Goal: Transaction & Acquisition: Purchase product/service

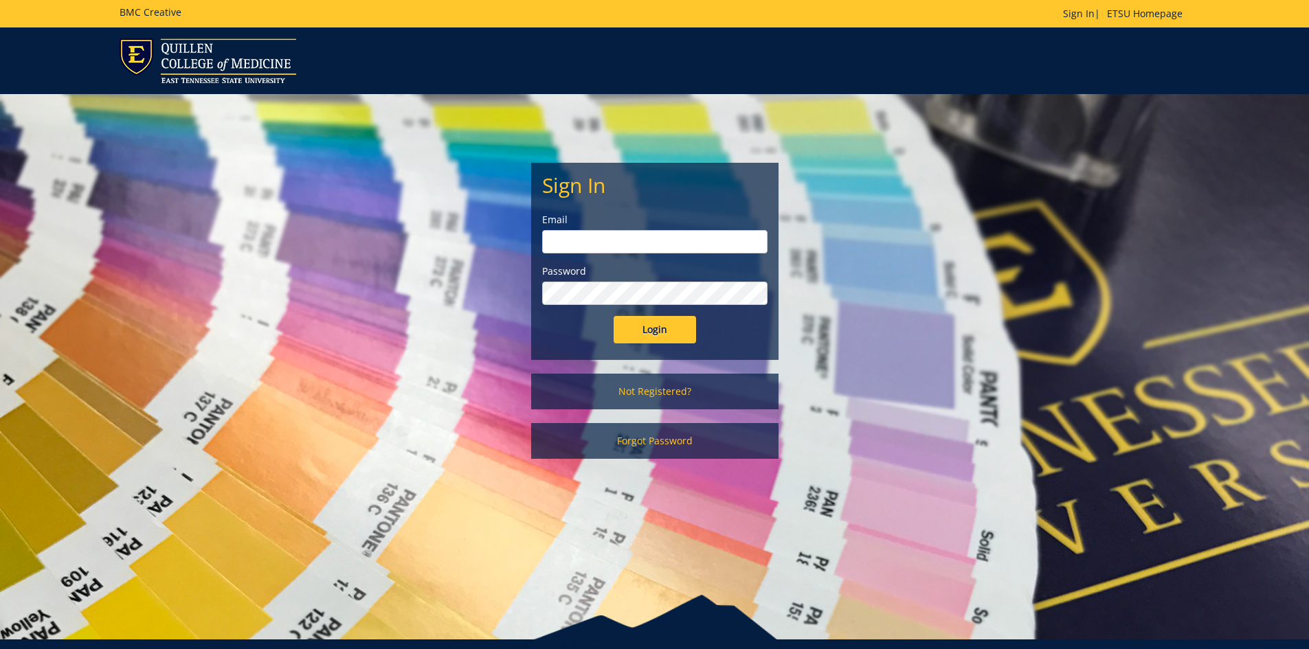
click at [563, 237] on input "email" at bounding box center [654, 241] width 225 height 23
type input "[EMAIL_ADDRESS][DOMAIN_NAME]"
click at [614, 316] on input "Login" at bounding box center [655, 329] width 82 height 27
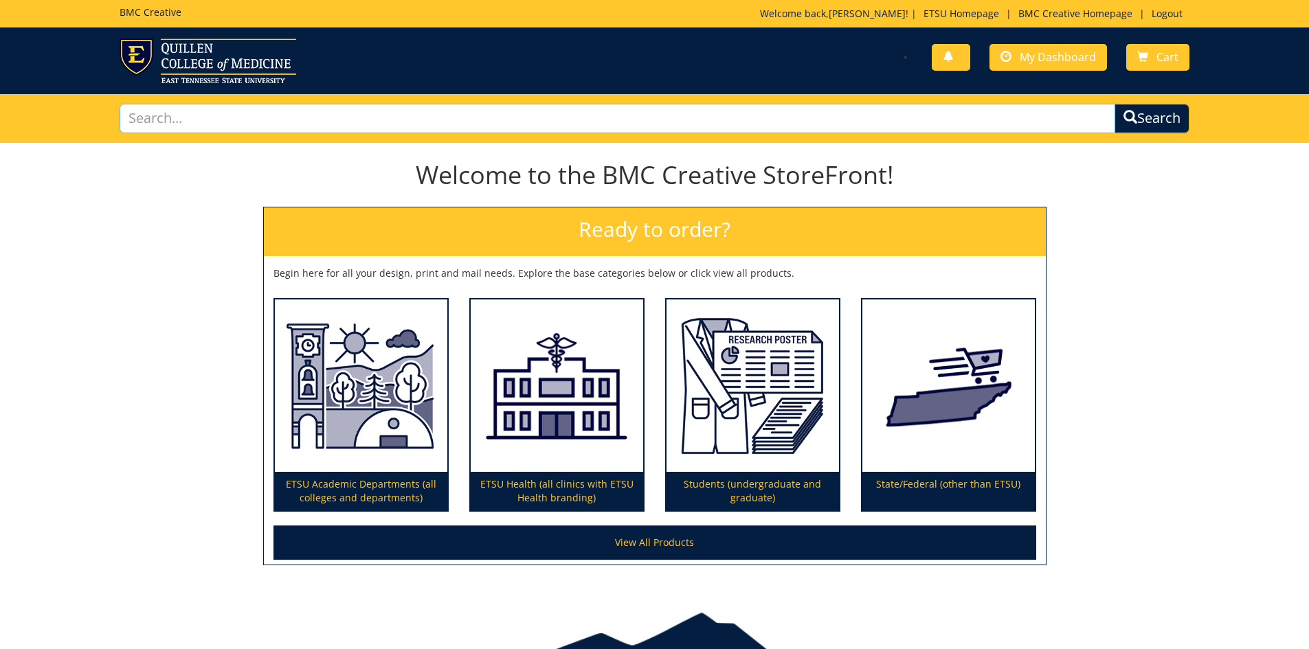
click at [790, 120] on input "text" at bounding box center [618, 119] width 996 height 30
type input "business cards"
click at [1115, 104] on button "Search" at bounding box center [1152, 119] width 75 height 30
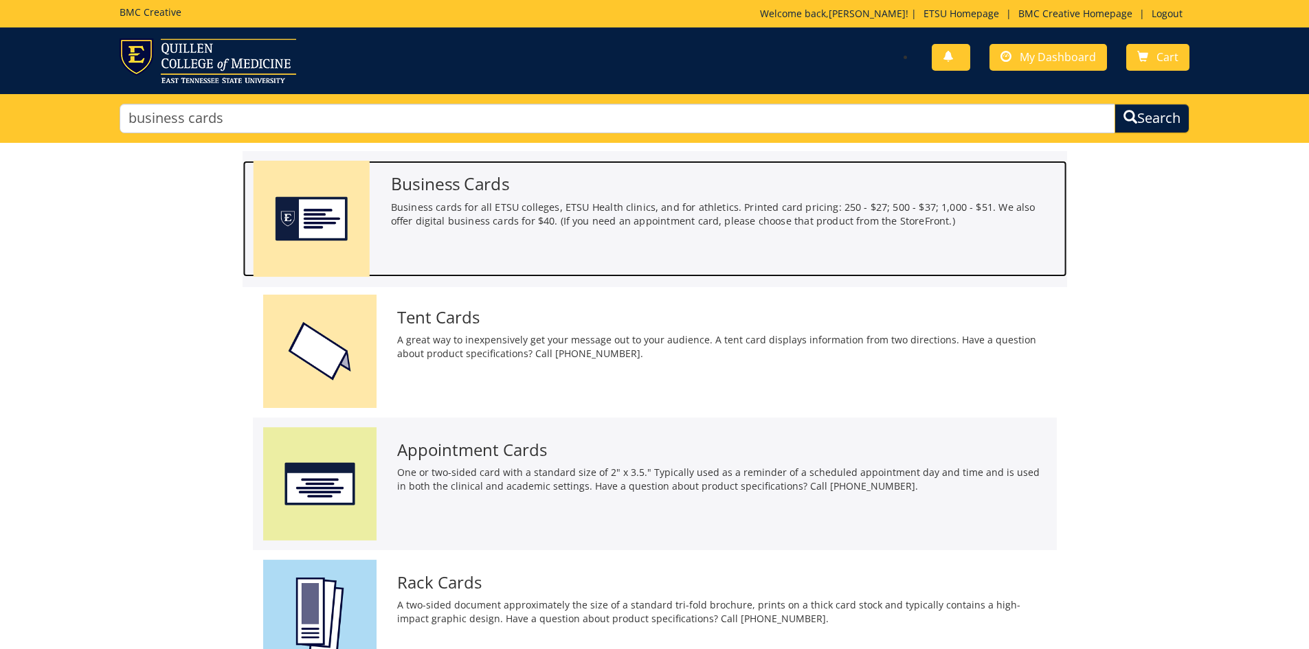
click at [691, 206] on p "Business cards for all ETSU colleges, ETSU Health clinics, and for athletics. P…" at bounding box center [723, 214] width 666 height 28
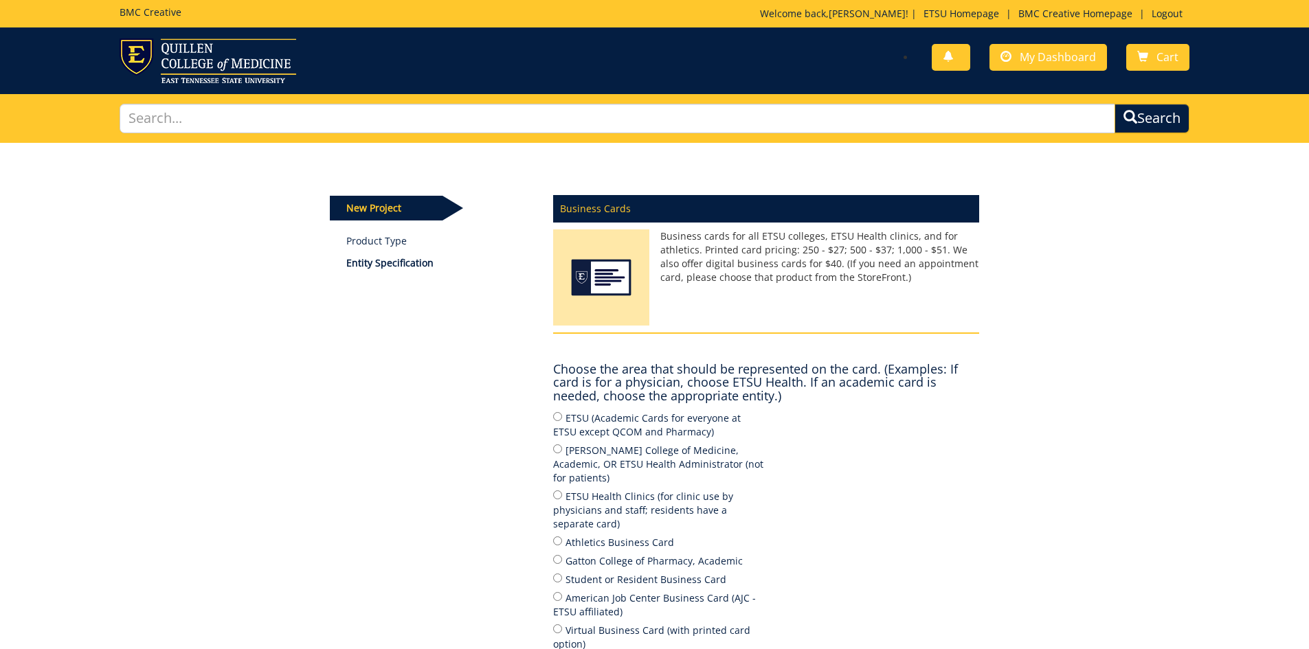
scroll to position [69, 0]
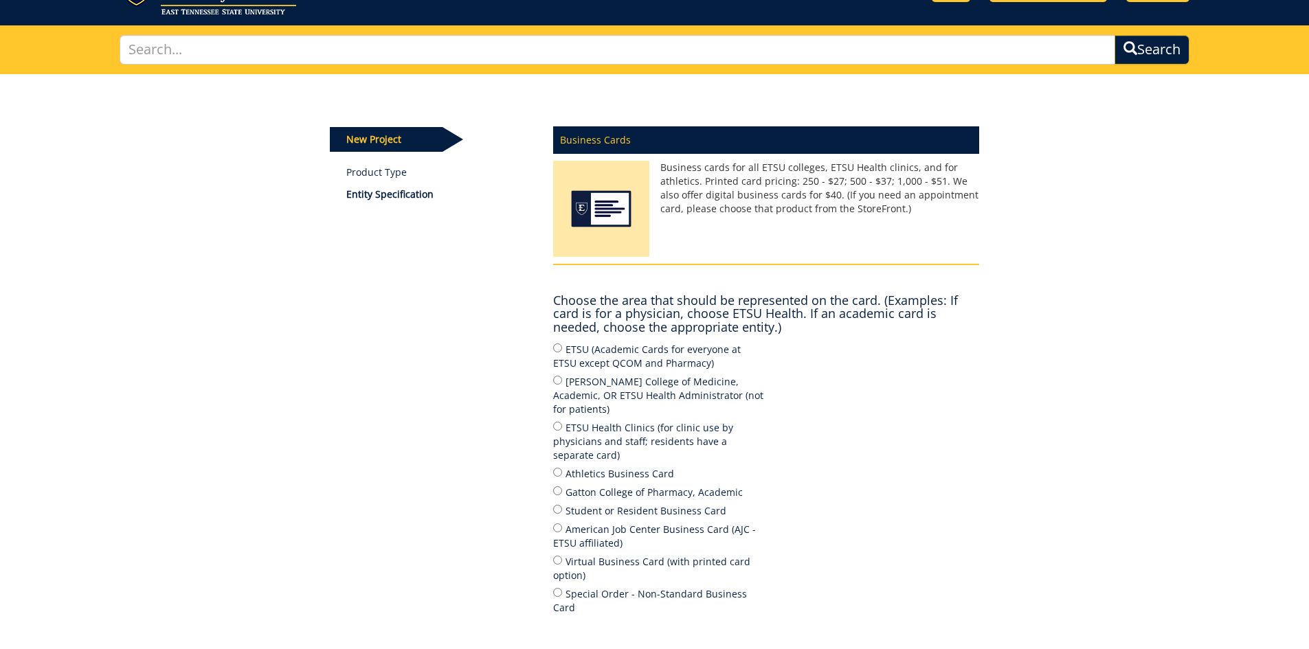
click at [586, 353] on label "ETSU (Academic Cards for everyone at ETSU except QCOM and Pharmacy)" at bounding box center [659, 356] width 213 height 29
click at [562, 353] on input "ETSU (Academic Cards for everyone at ETSU except QCOM and Pharmacy)" at bounding box center [557, 348] width 9 height 9
radio input "true"
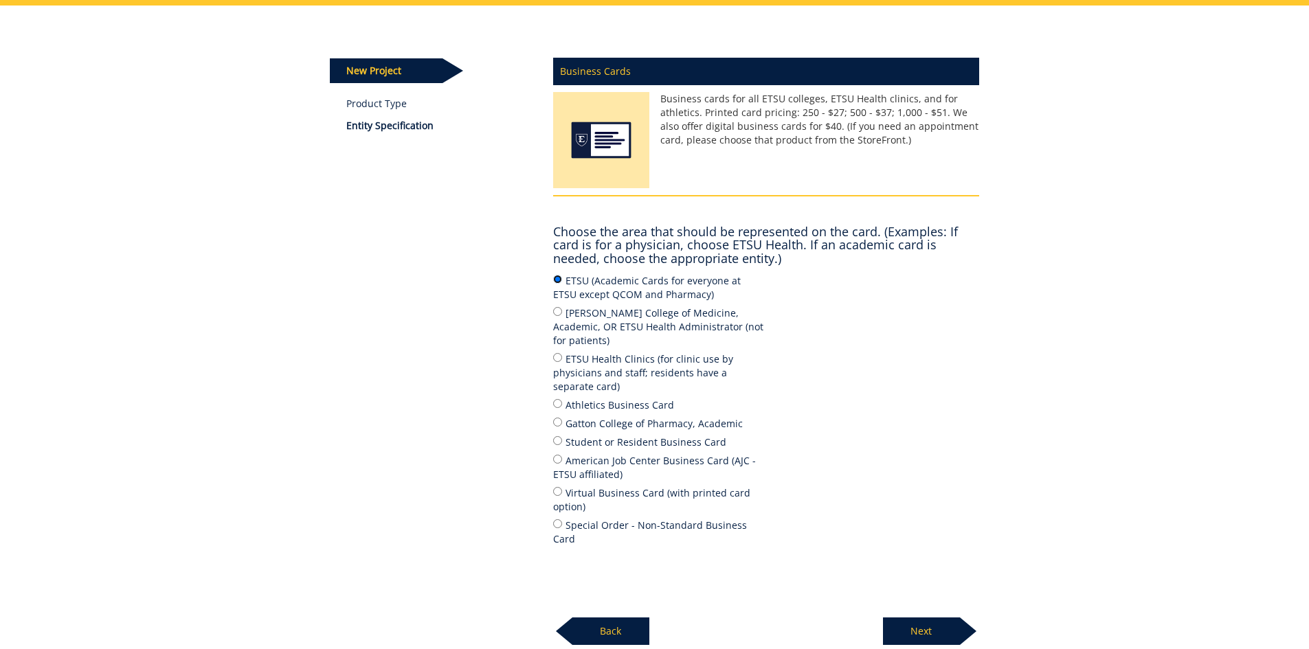
scroll to position [206, 0]
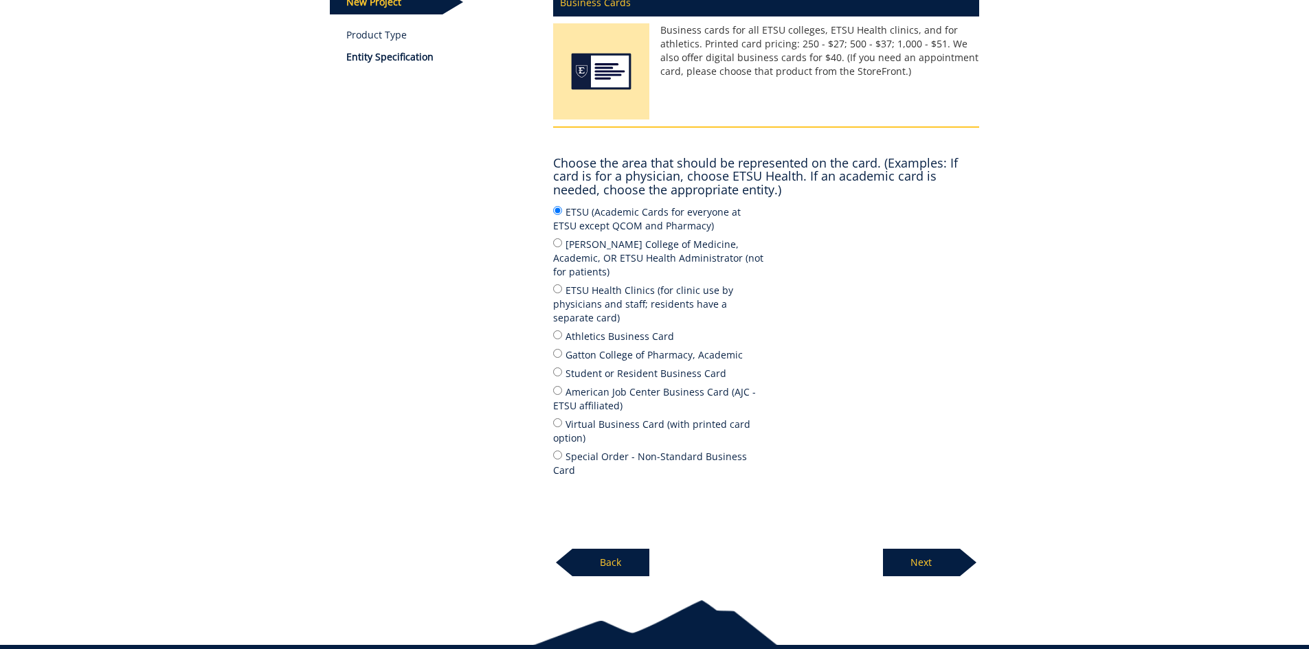
click at [935, 549] on p "Next" at bounding box center [921, 562] width 77 height 27
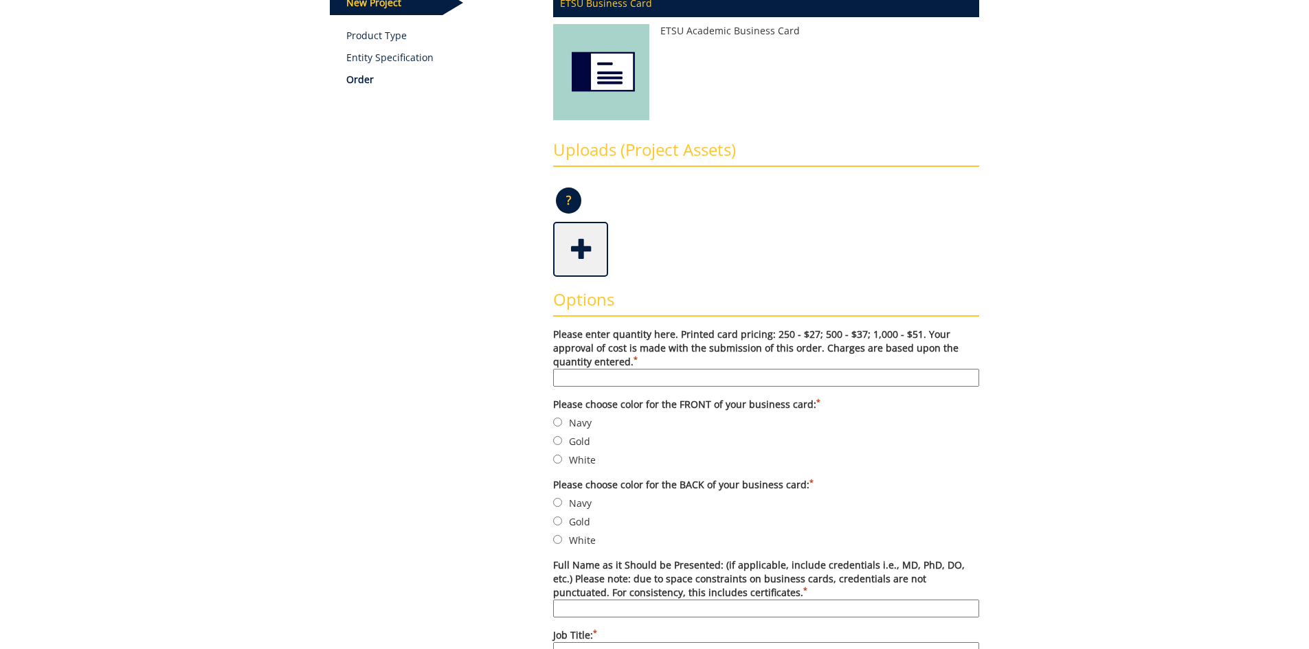
scroll to position [275, 0]
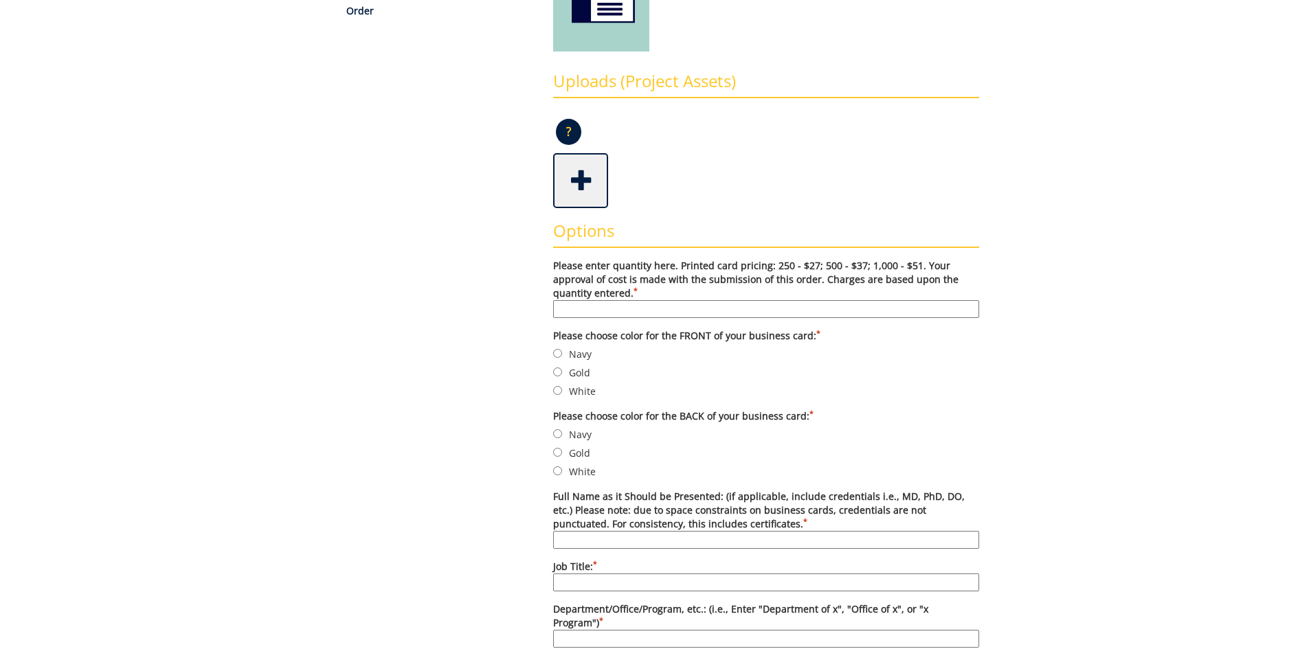
click at [687, 308] on input "Please enter quantity here. Printed card pricing: 250 - $27; 500 - $37; 1,000 -…" at bounding box center [766, 309] width 426 height 18
drag, startPoint x: 586, startPoint y: 313, endPoint x: 441, endPoint y: 302, distance: 145.4
type input "250"
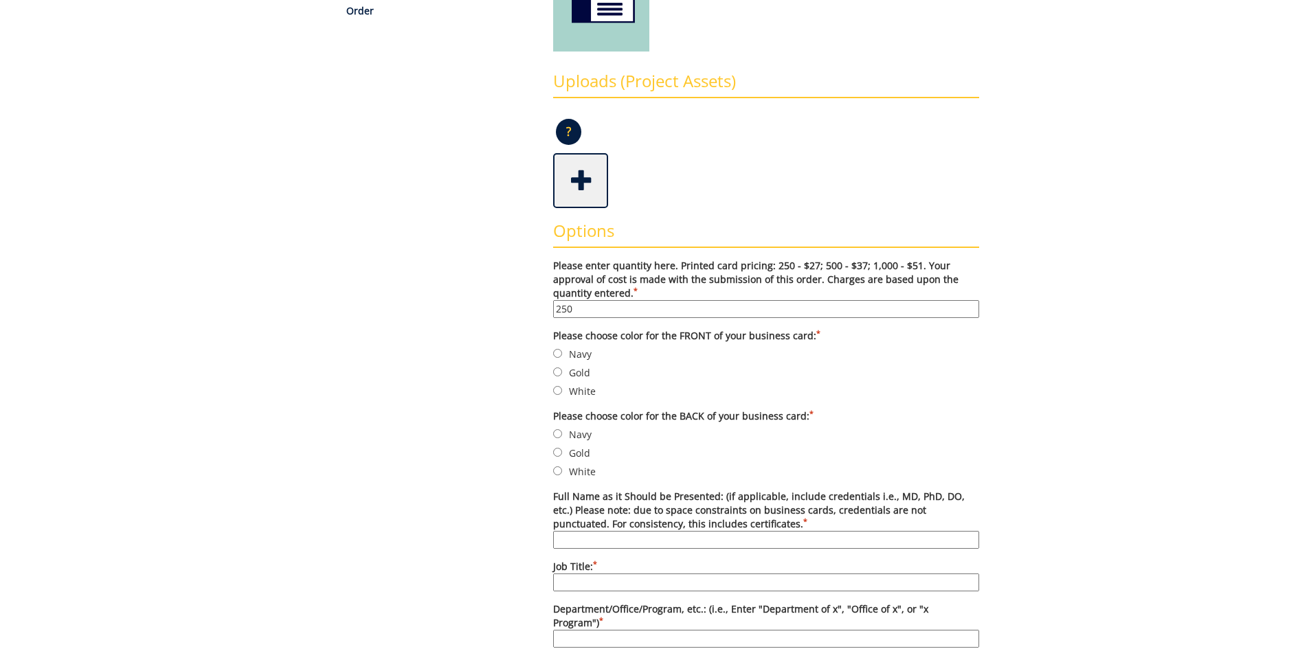
click at [583, 355] on label "Navy" at bounding box center [766, 353] width 426 height 15
click at [562, 355] on input "Navy" at bounding box center [557, 353] width 9 height 9
radio input "true"
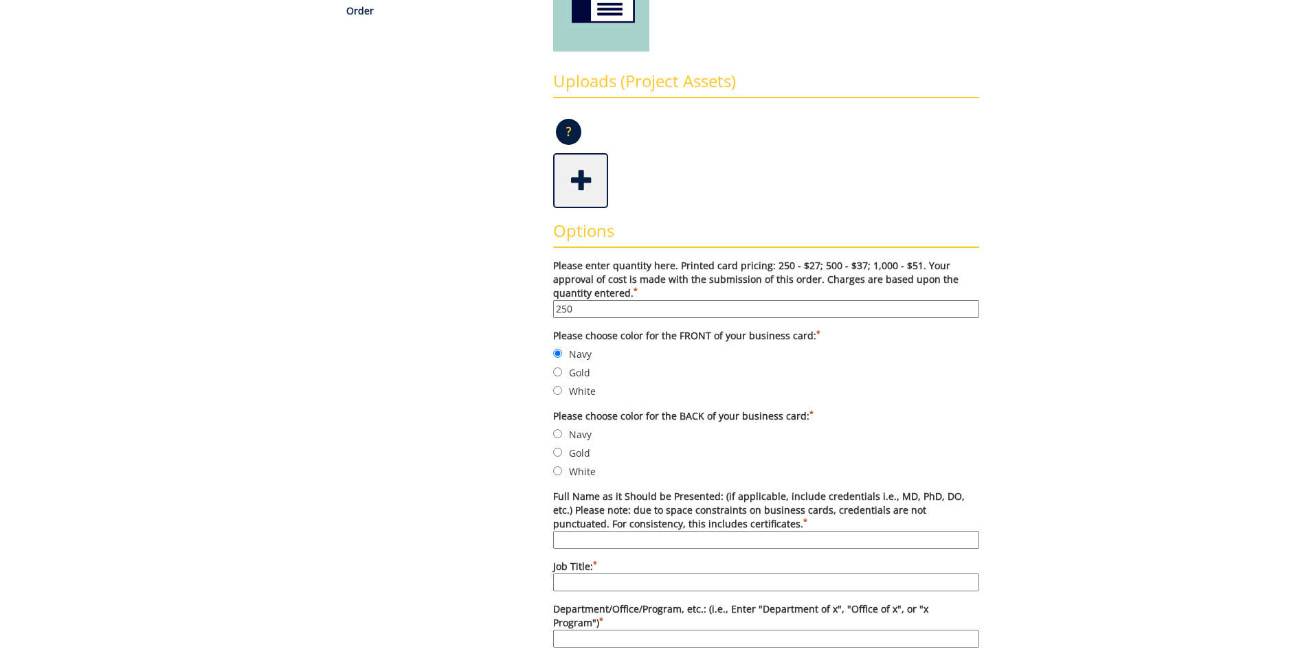
click at [585, 438] on label "Navy" at bounding box center [766, 434] width 426 height 15
click at [562, 438] on input "Navy" at bounding box center [557, 434] width 9 height 9
radio input "true"
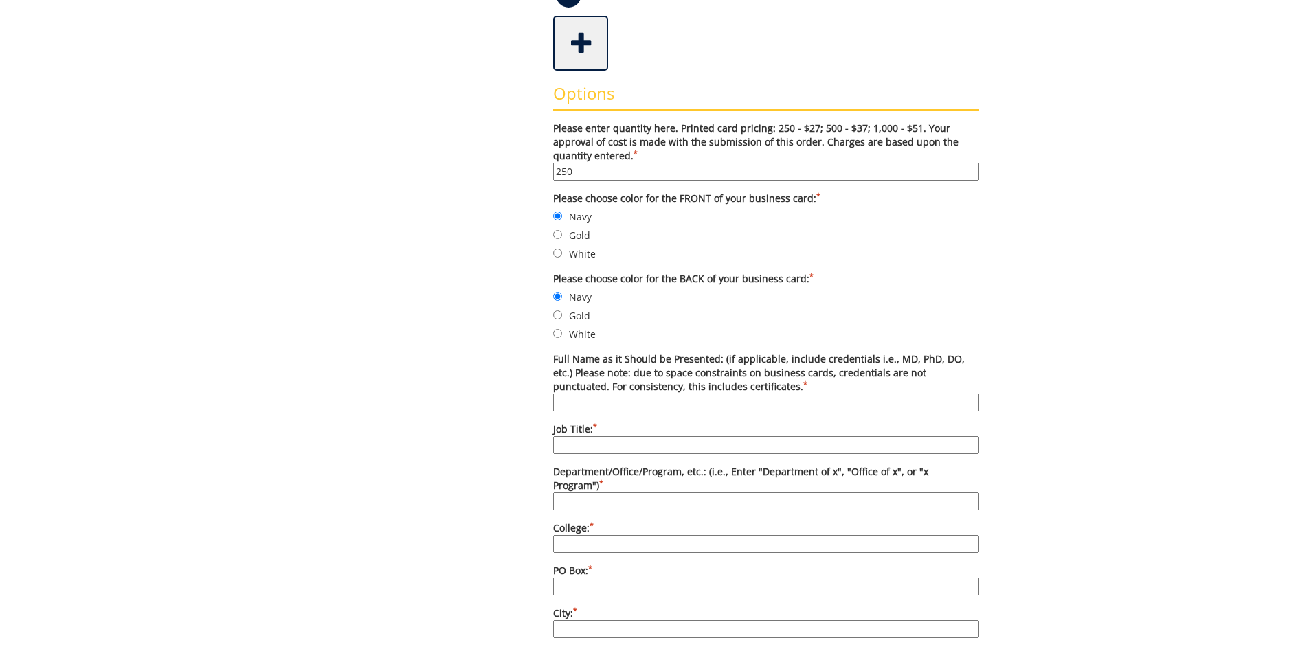
scroll to position [481, 0]
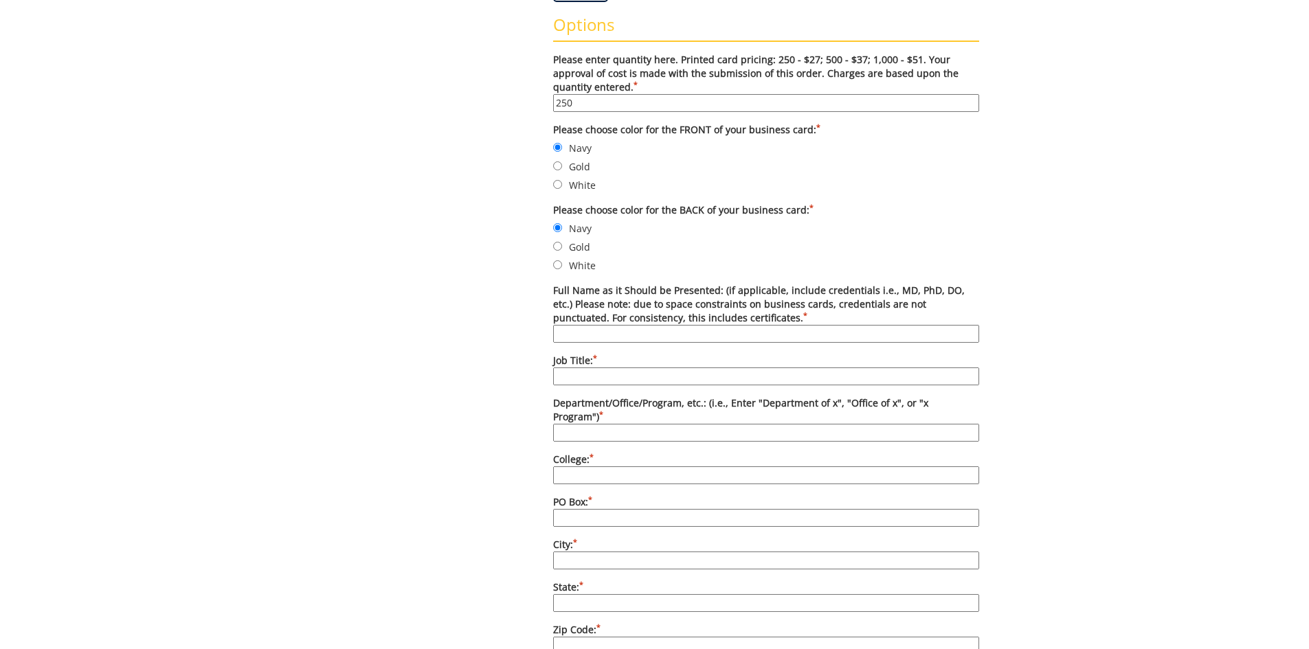
click at [850, 338] on input "Full Name as it Should be Presented: (if applicable, include credentials i.e., …" at bounding box center [766, 334] width 426 height 18
type input "[PERSON_NAME], [GEOGRAPHIC_DATA]"
type input "Academic Advisor"
type input "D"
type input "A"
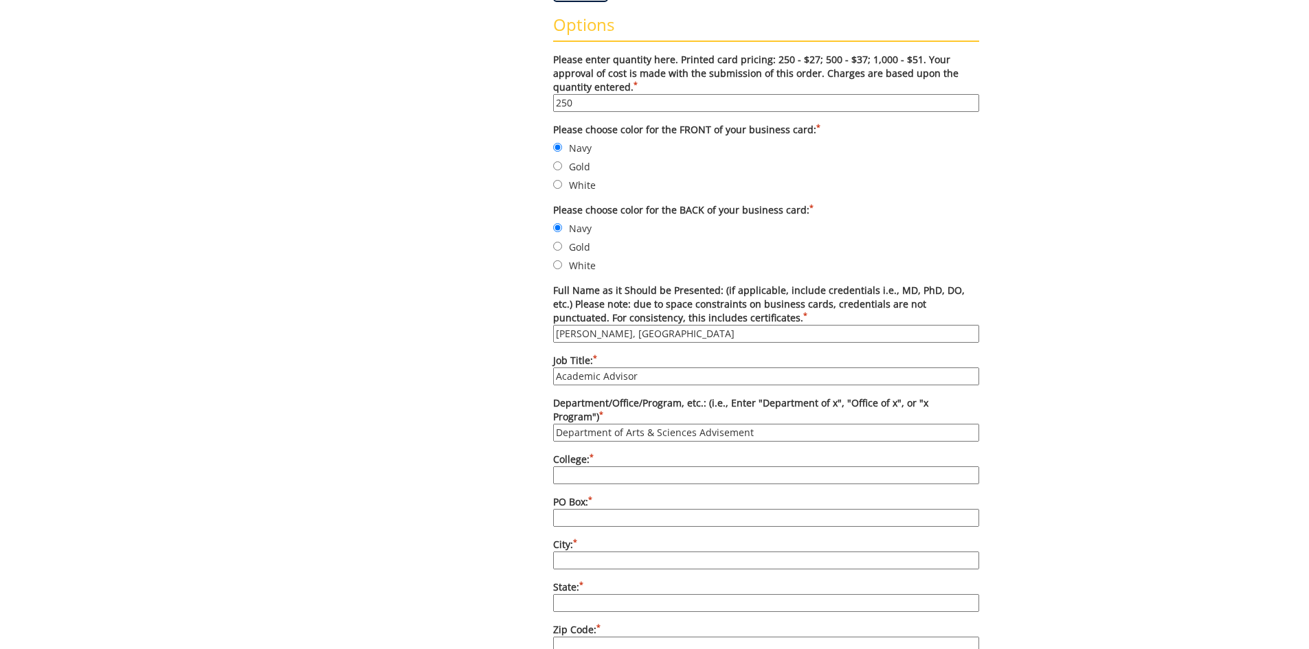
drag, startPoint x: 612, startPoint y: 417, endPoint x: 537, endPoint y: 419, distance: 74.2
click at [537, 419] on div "Some kind of message here. New Project Product Type Entity Specification Order …" at bounding box center [655, 459] width 670 height 1595
type input "College of Arts & Sciences Advisement"
click at [717, 467] on input "College: *" at bounding box center [766, 476] width 426 height 18
type input "Arts & Sciences"
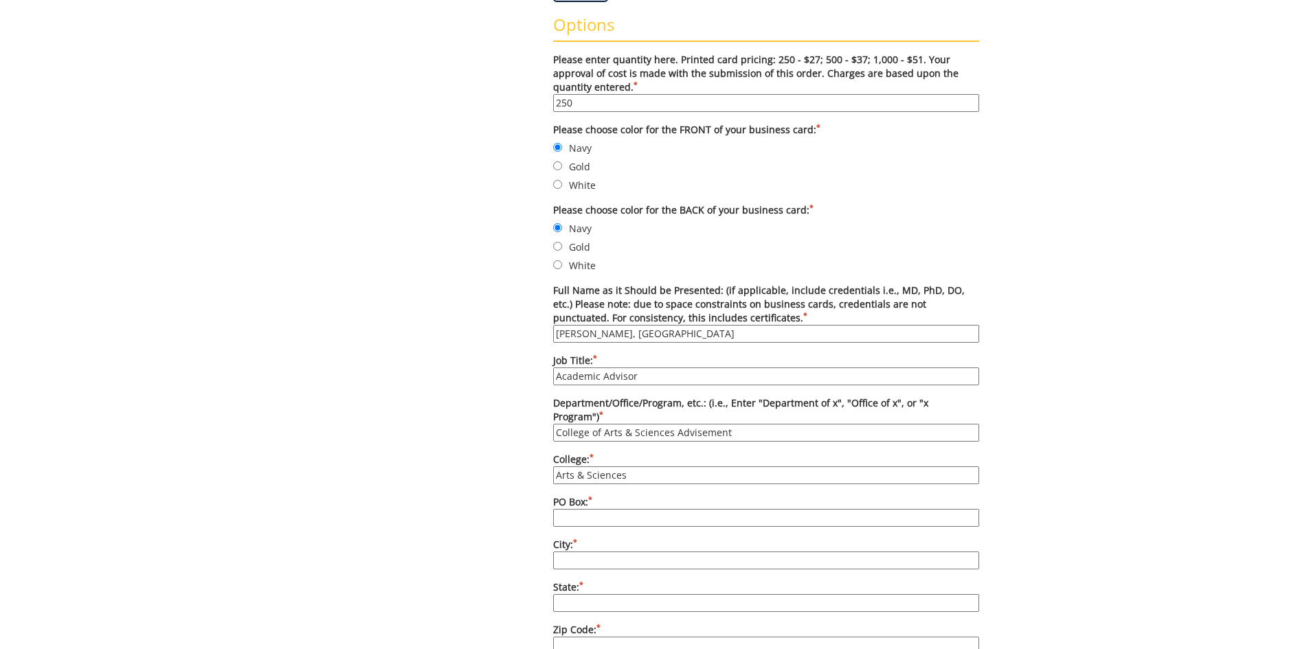
type input "`"
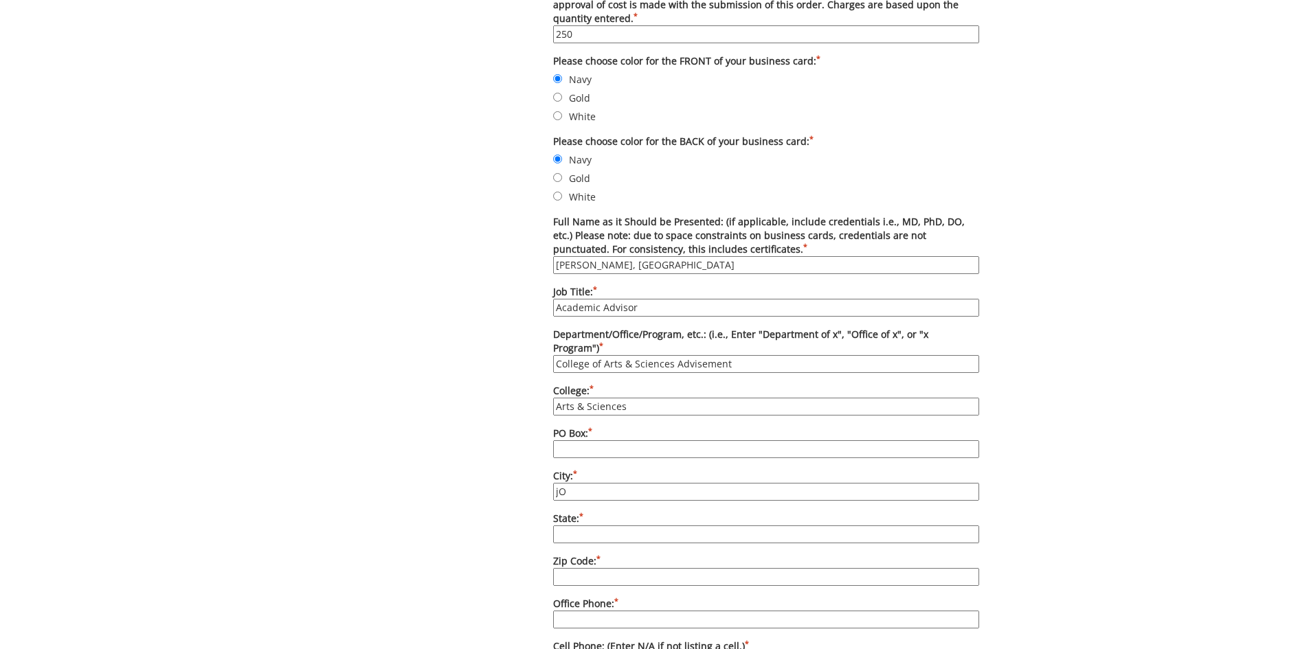
type input "j"
type input "Johnson City"
type input "TN"
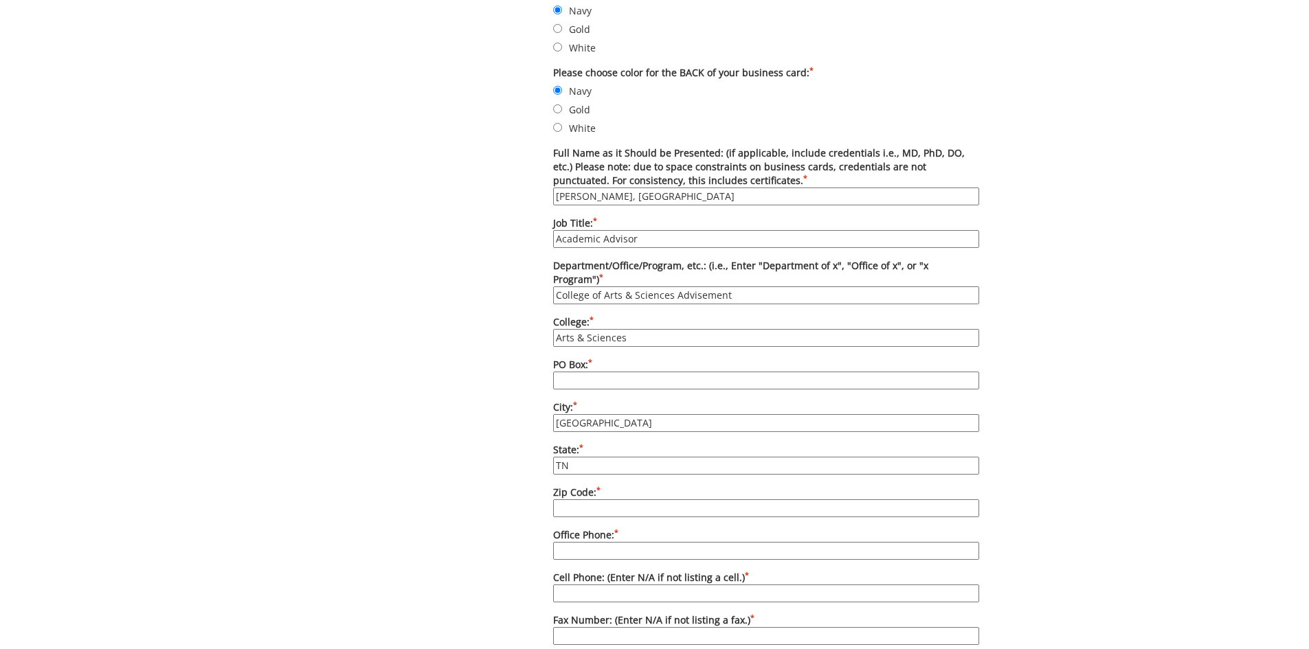
scroll to position [756, 0]
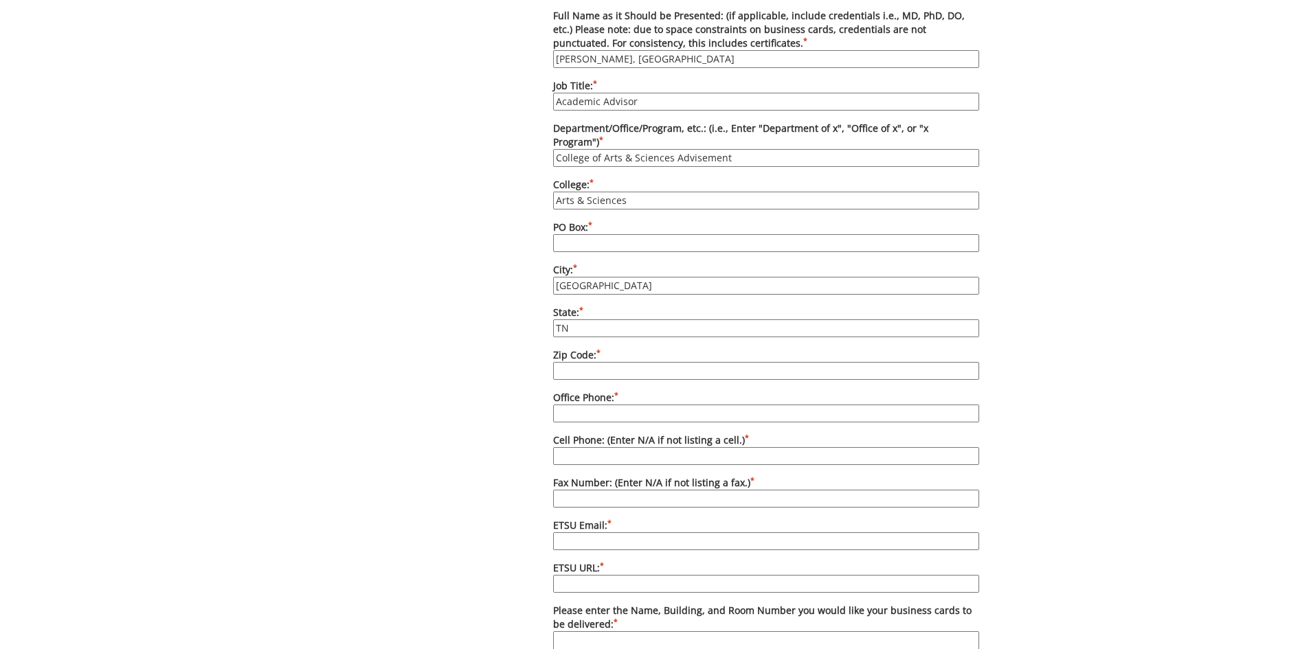
click at [643, 234] on input "PO Box: *" at bounding box center [766, 243] width 426 height 18
type input "70592"
click at [599, 348] on label "Zip Code: *" at bounding box center [766, 364] width 426 height 32
click at [599, 362] on input "Zip Code: *" at bounding box center [766, 371] width 426 height 18
click at [600, 362] on input "Zip Code: *" at bounding box center [766, 371] width 426 height 18
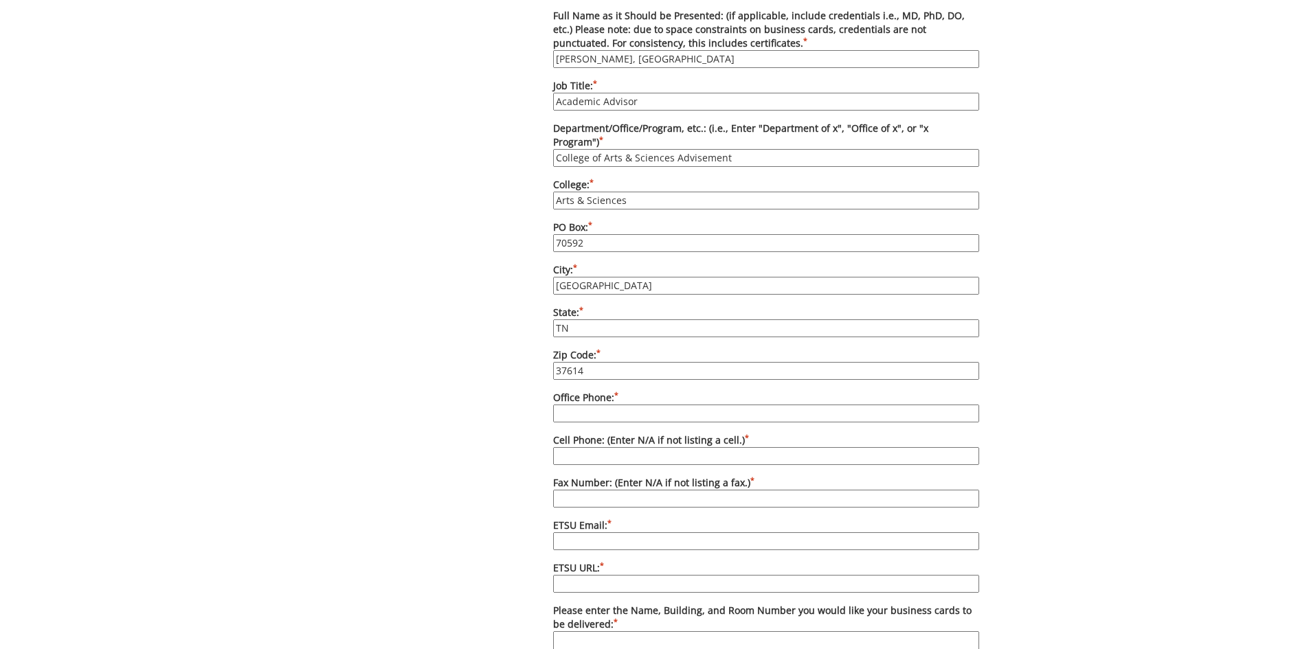
type input "37614"
click at [597, 405] on input "Office Phone: *" at bounding box center [766, 414] width 426 height 18
click at [629, 405] on input "Office Phone: *" at bounding box center [766, 414] width 426 height 18
type input "[PHONE_NUMBER]"
click at [623, 447] on input "Cell Phone: (Enter N/A if not listing a cell.) *" at bounding box center [766, 456] width 426 height 18
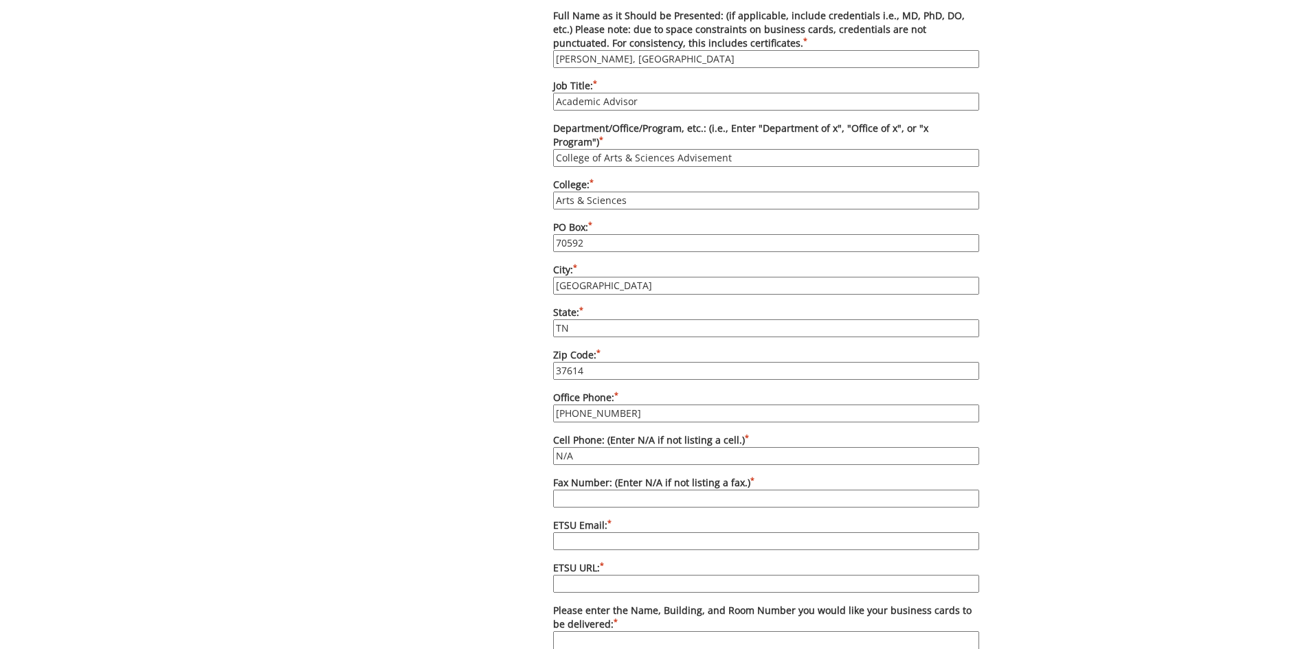
type input "N/A"
type input "N"
type input "[PHONE_NUMBER]"
click at [634, 533] on input "ETSU Email: *" at bounding box center [766, 542] width 426 height 18
type input "[EMAIL_ADDRESS][DOMAIN_NAME]"
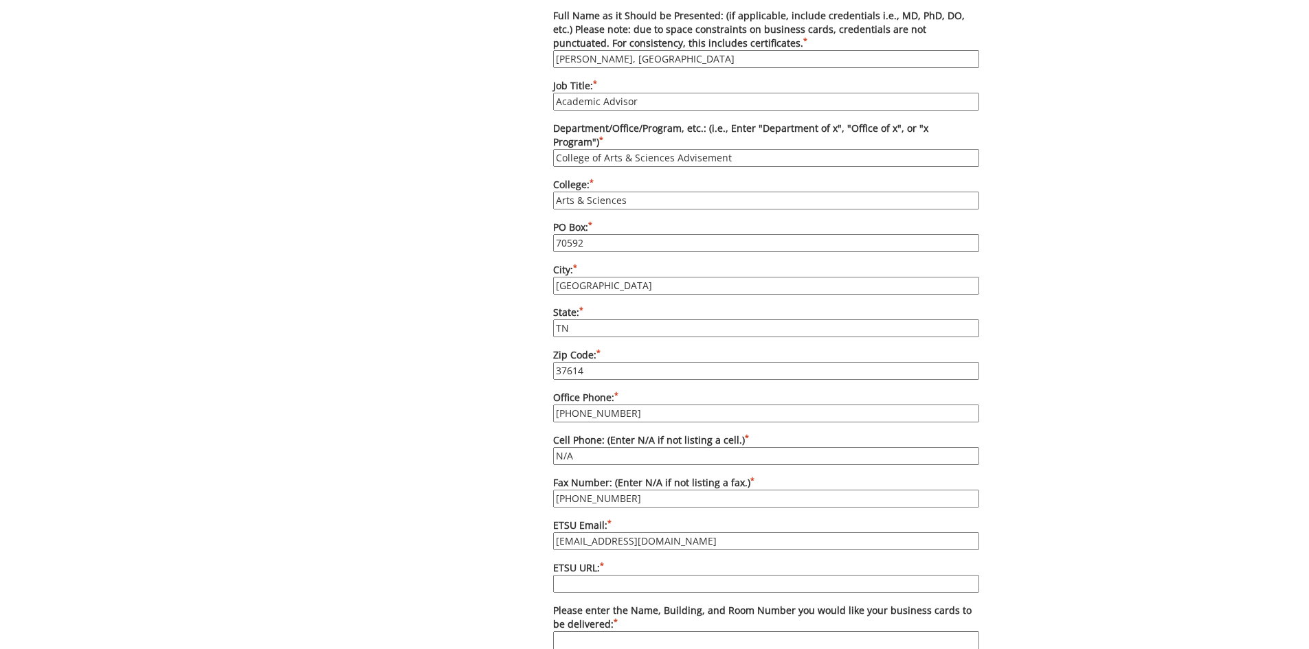
click at [621, 575] on input "ETSU URL: *" at bounding box center [766, 584] width 426 height 18
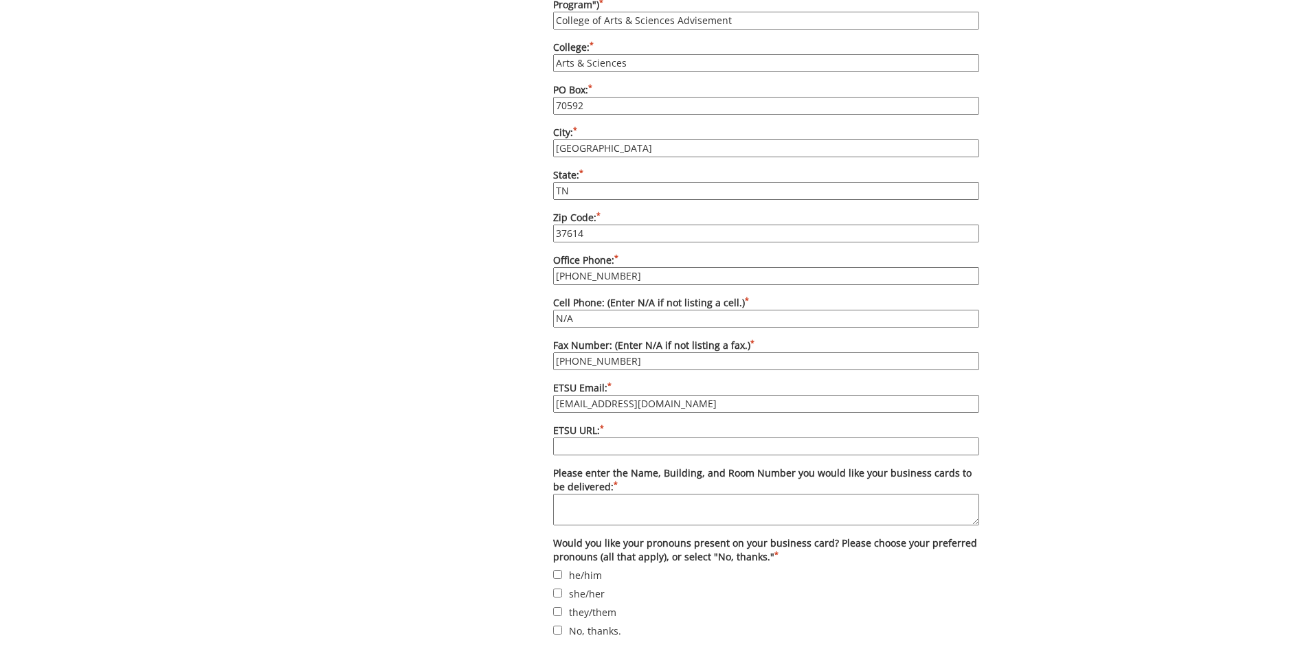
click at [654, 438] on input "ETSU URL: *" at bounding box center [766, 447] width 426 height 18
paste input "[URL][DOMAIN_NAME]"
type input "[URL][DOMAIN_NAME]"
click at [1105, 494] on div "Some kind of message here. New Project Product Type Entity Specification Order …" at bounding box center [654, 47] width 1309 height 1595
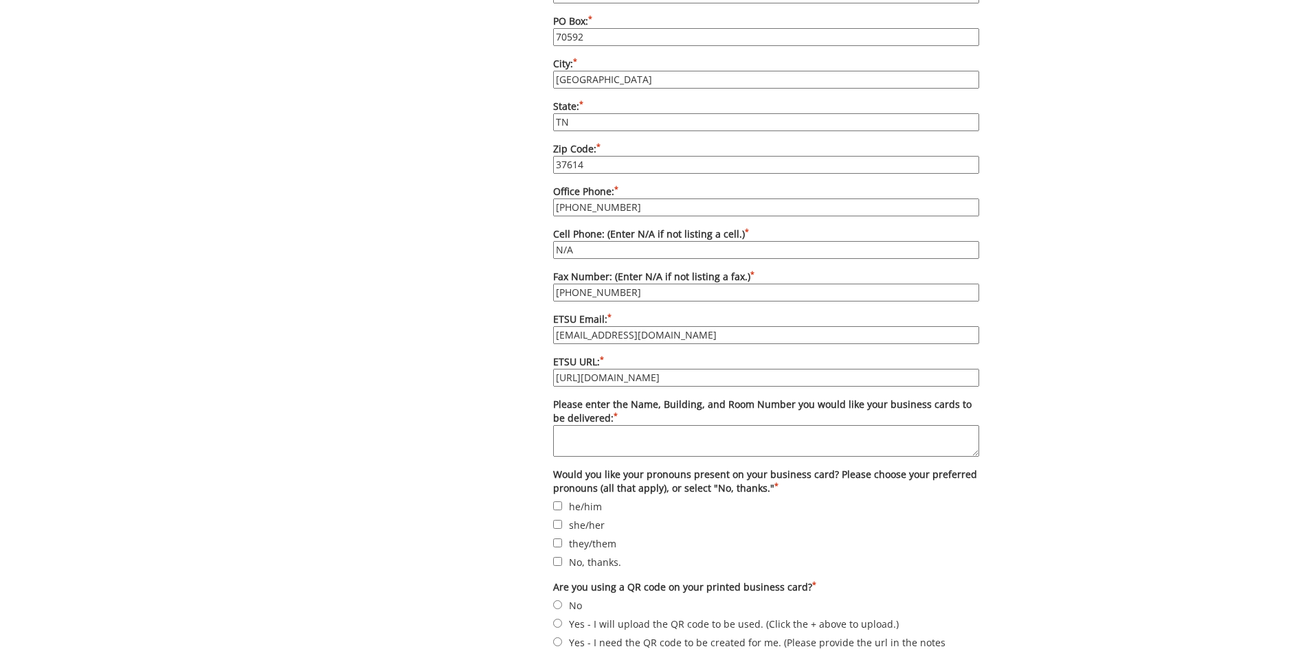
scroll to position [1031, 0]
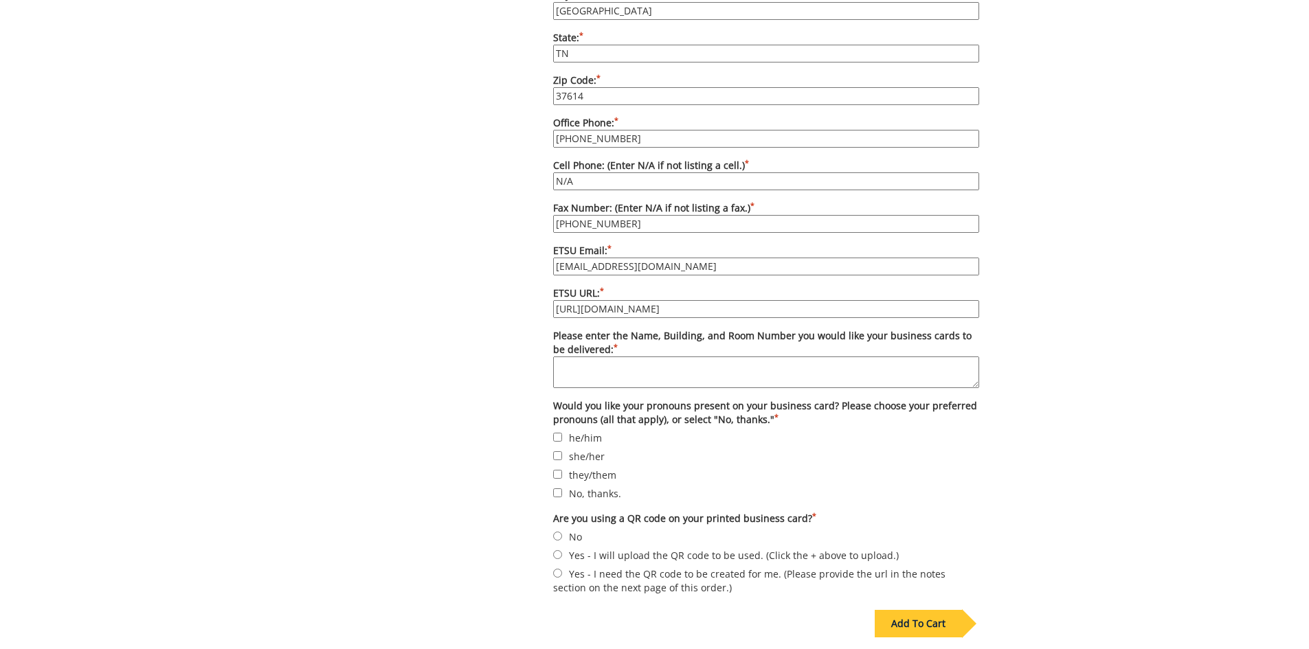
click at [648, 357] on textarea "Please enter the Name, Building, and Room Number you would like your business c…" at bounding box center [766, 373] width 426 height 32
type textarea "[PERSON_NAME] Center 222AA"
click at [576, 430] on label "he/him" at bounding box center [766, 437] width 426 height 15
click at [562, 433] on input "he/him" at bounding box center [557, 437] width 9 height 9
checkbox input "true"
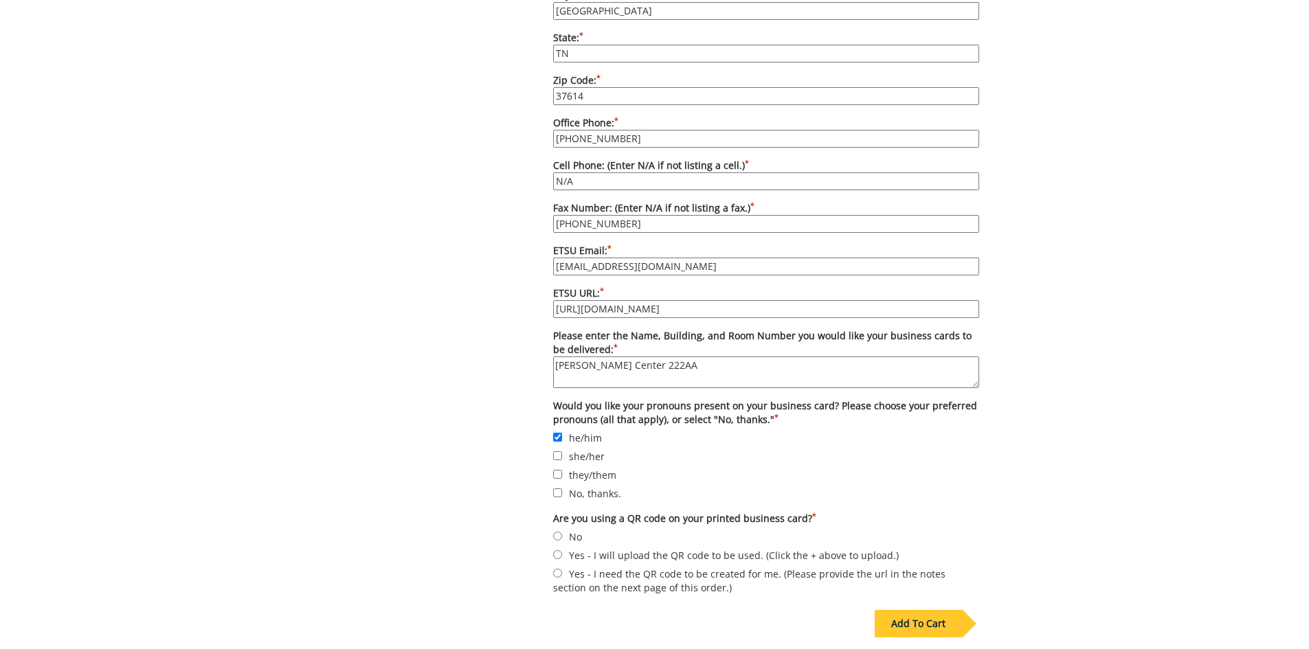
click at [569, 530] on label "No" at bounding box center [766, 536] width 426 height 15
click at [562, 532] on input "No" at bounding box center [557, 536] width 9 height 9
radio input "true"
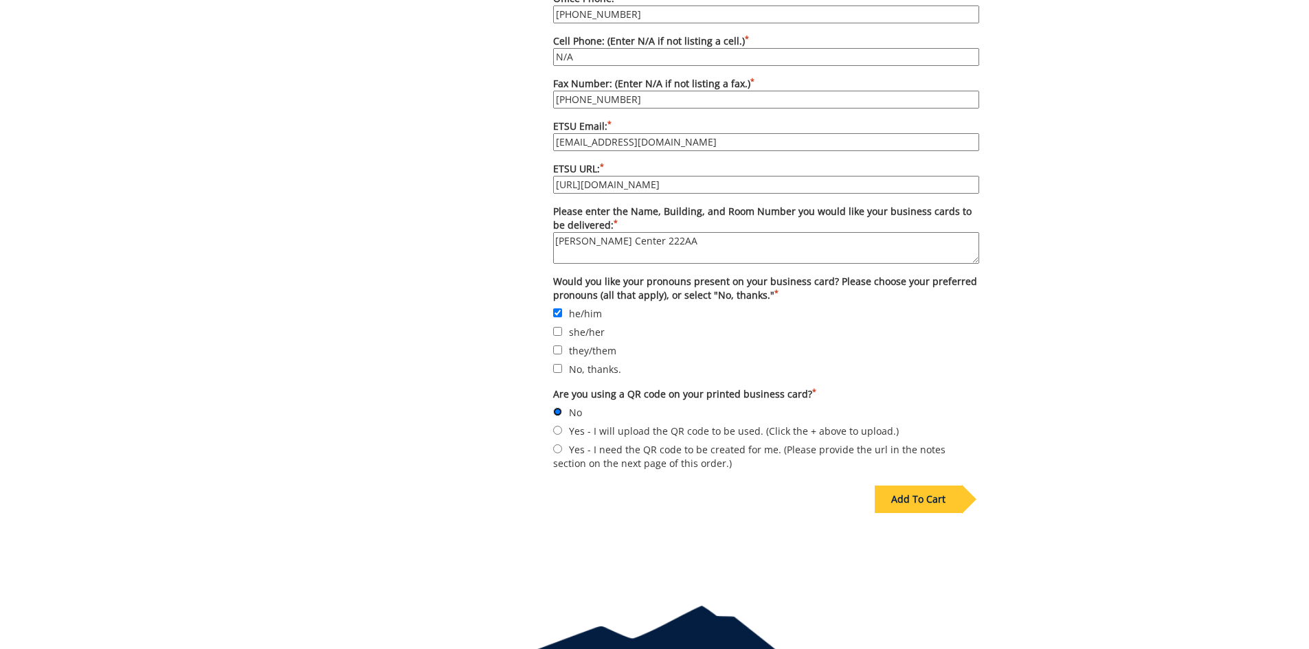
scroll to position [1207, 0]
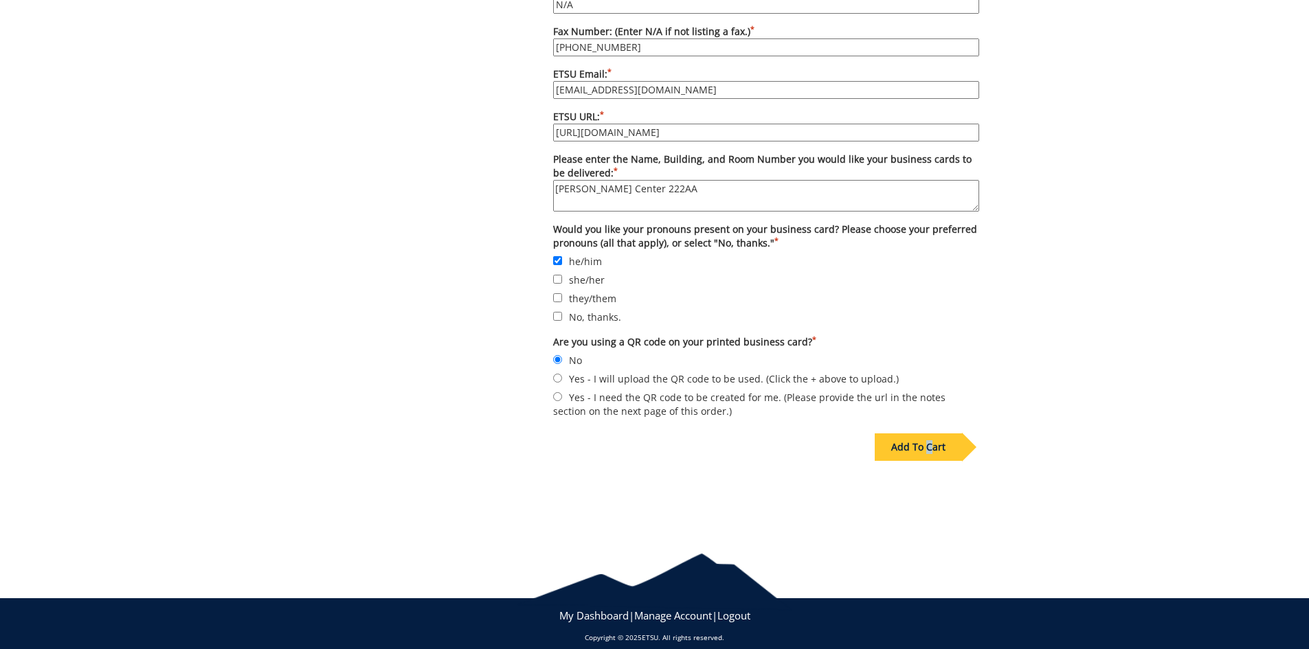
click at [930, 436] on div "Add To Cart" at bounding box center [918, 447] width 87 height 27
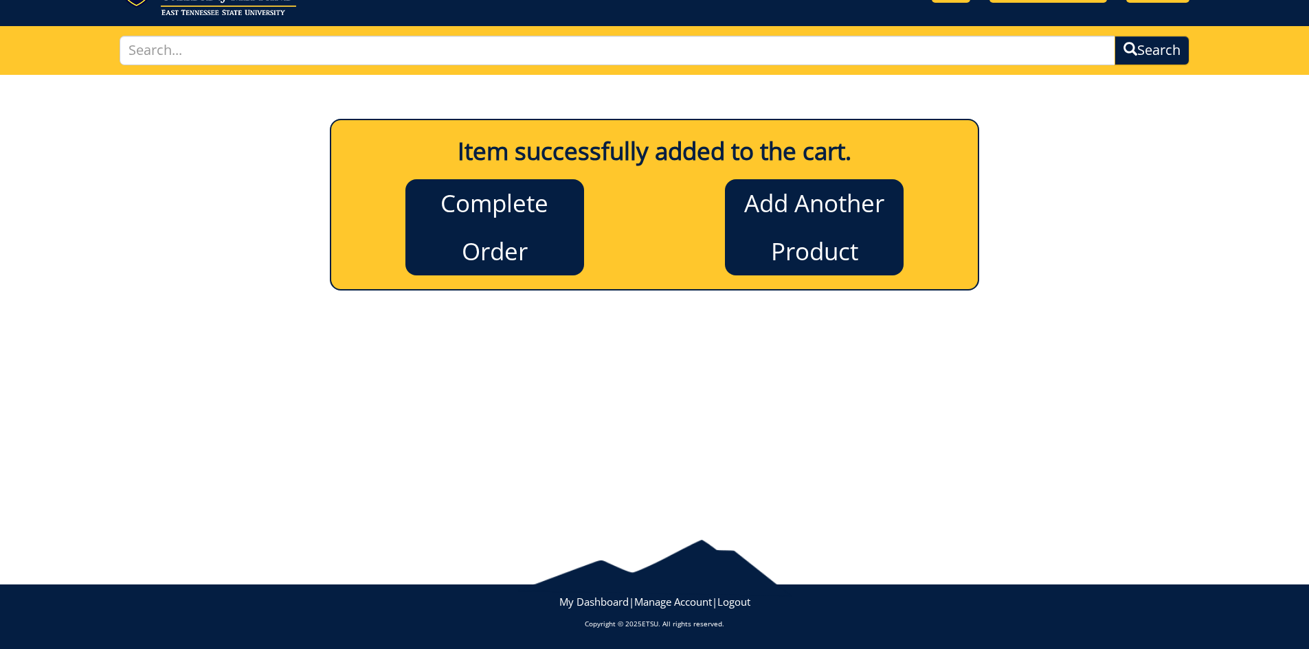
scroll to position [68, 0]
click at [486, 242] on link "Complete Order" at bounding box center [494, 227] width 179 height 96
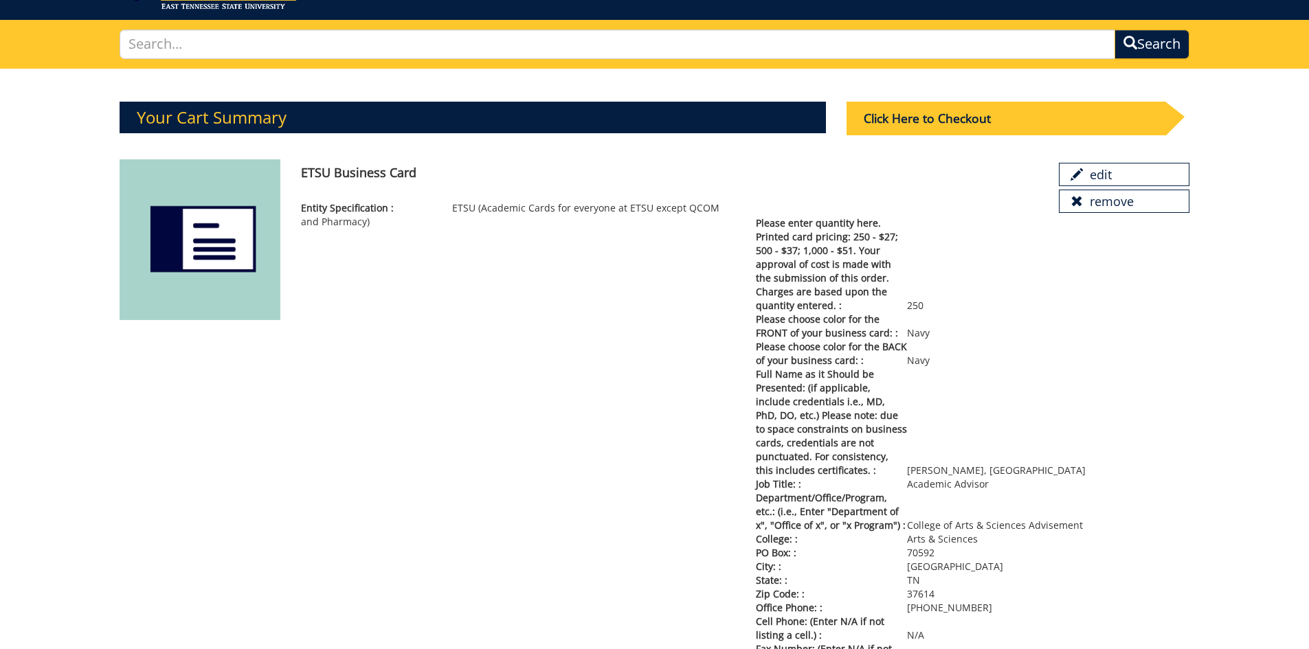
scroll to position [5, 0]
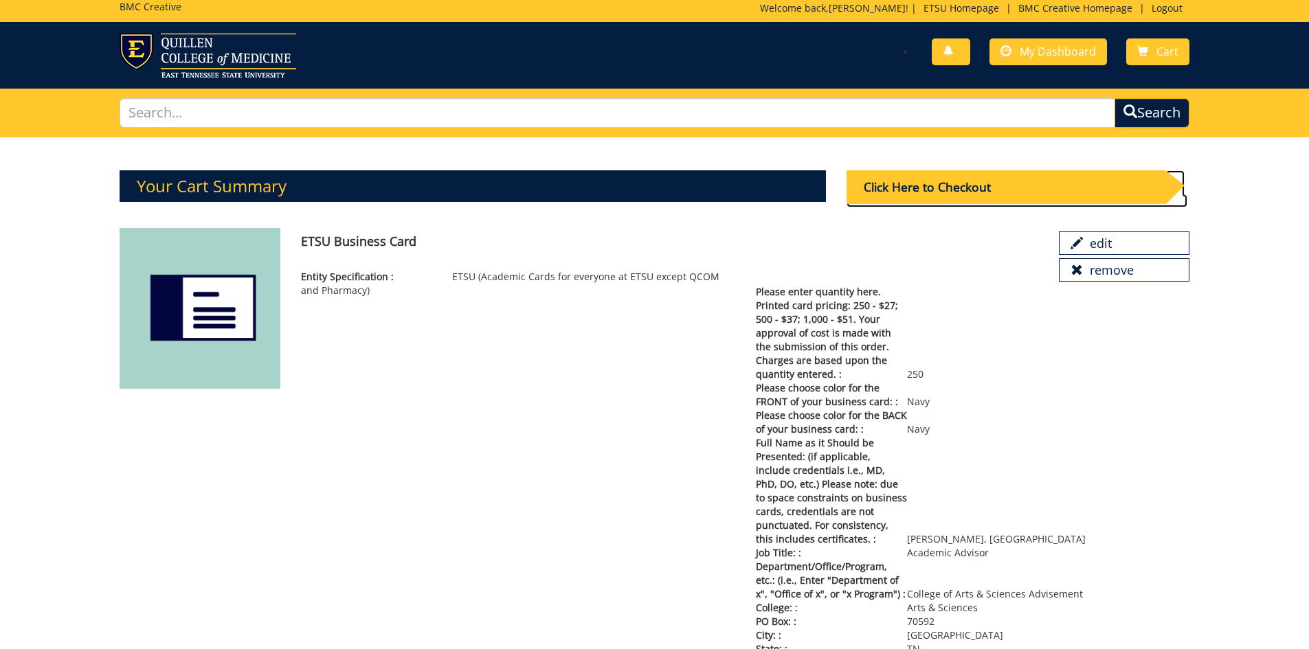
click at [946, 188] on div "Click Here to Checkout" at bounding box center [1006, 187] width 319 height 34
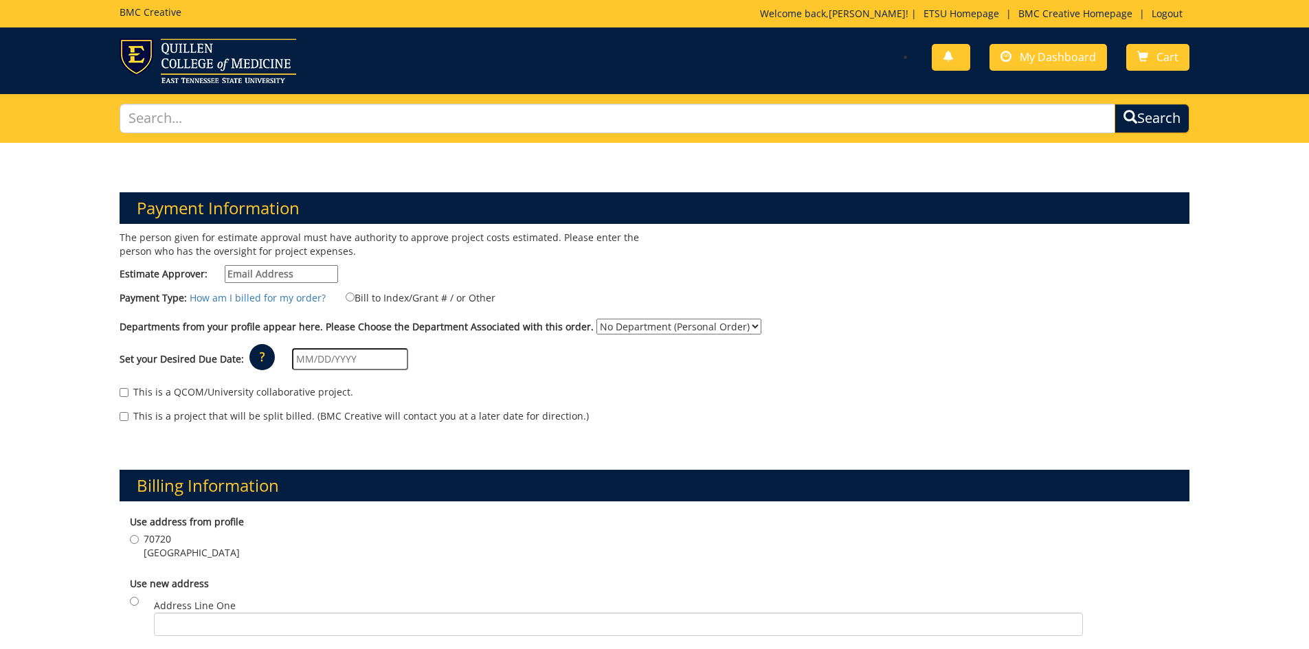
click at [271, 275] on input "Estimate Approver:" at bounding box center [281, 274] width 113 height 18
type input "[EMAIL_ADDRESS][DOMAIN_NAME]"
click at [413, 259] on div "The person given for estimate approval must have authority to approve project c…" at bounding box center [382, 260] width 546 height 59
click at [346, 297] on input "Bill to Index/Grant # / or Other" at bounding box center [350, 297] width 9 height 9
radio input "true"
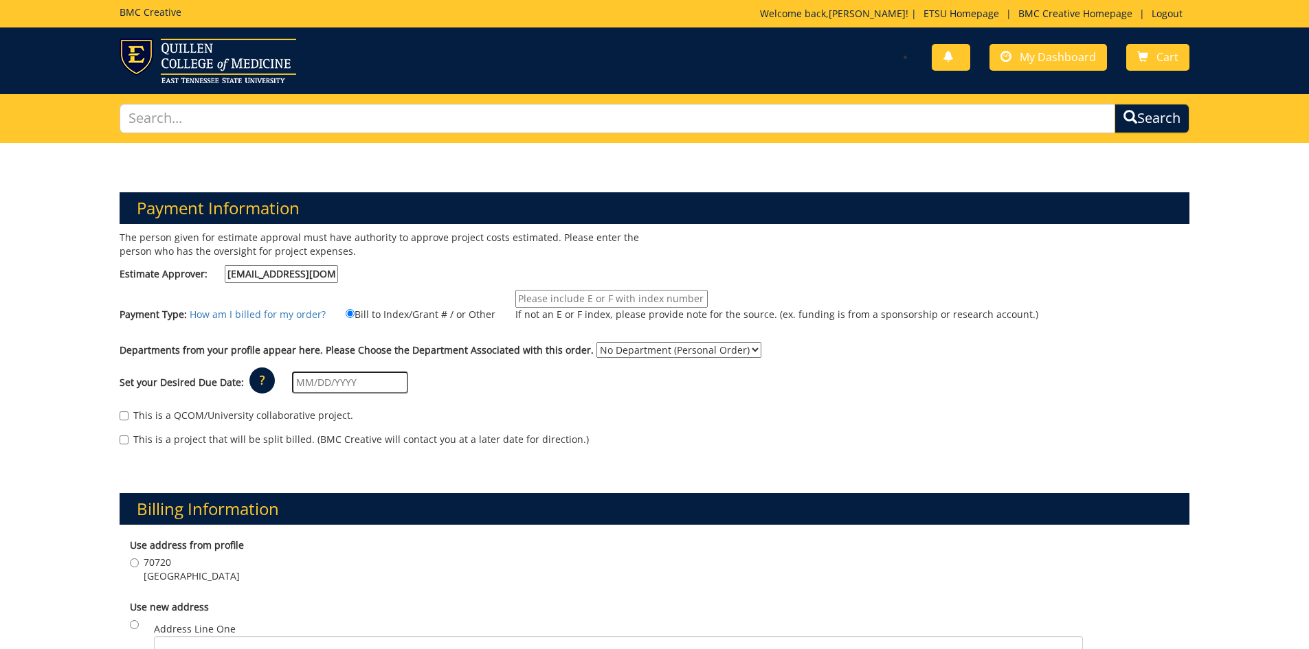
click at [533, 302] on input "If not an E or F index, please provide note for the source. (ex. funding is fro…" at bounding box center [611, 299] width 192 height 18
type input "10-45010-100000-100-21031-350-999-999-999"
click at [374, 381] on input "text" at bounding box center [350, 383] width 116 height 22
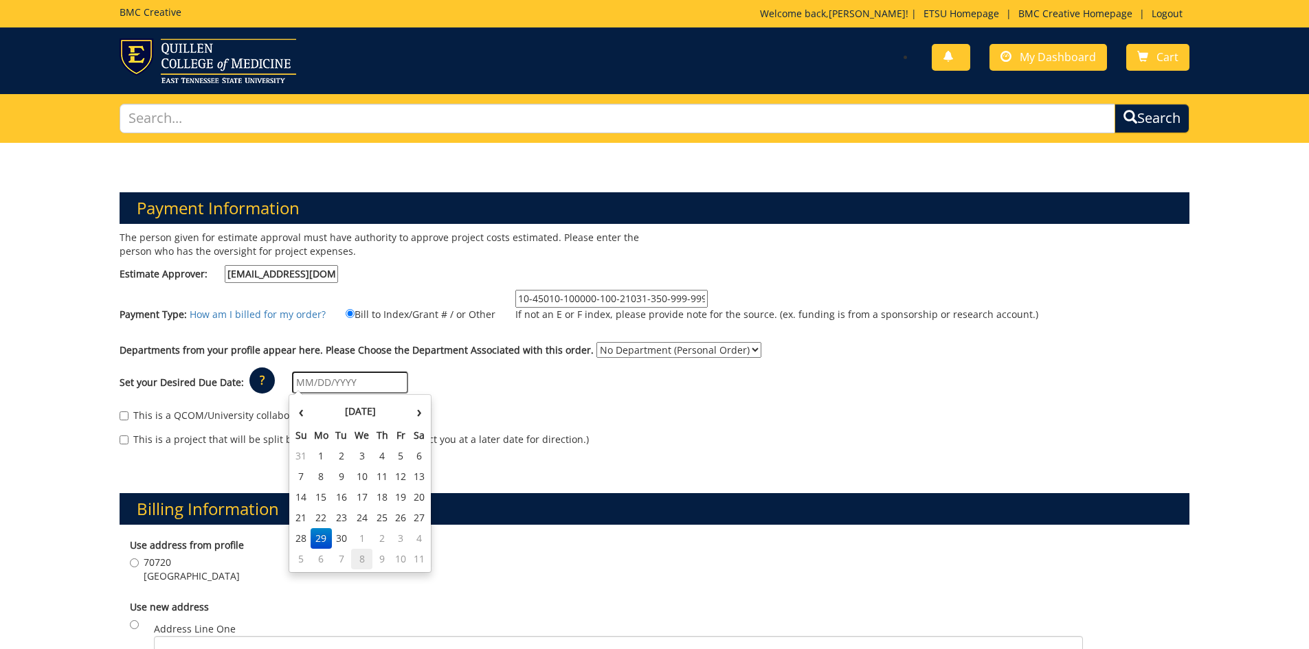
click at [361, 561] on td "8" at bounding box center [362, 559] width 22 height 21
type input "10/08/2025"
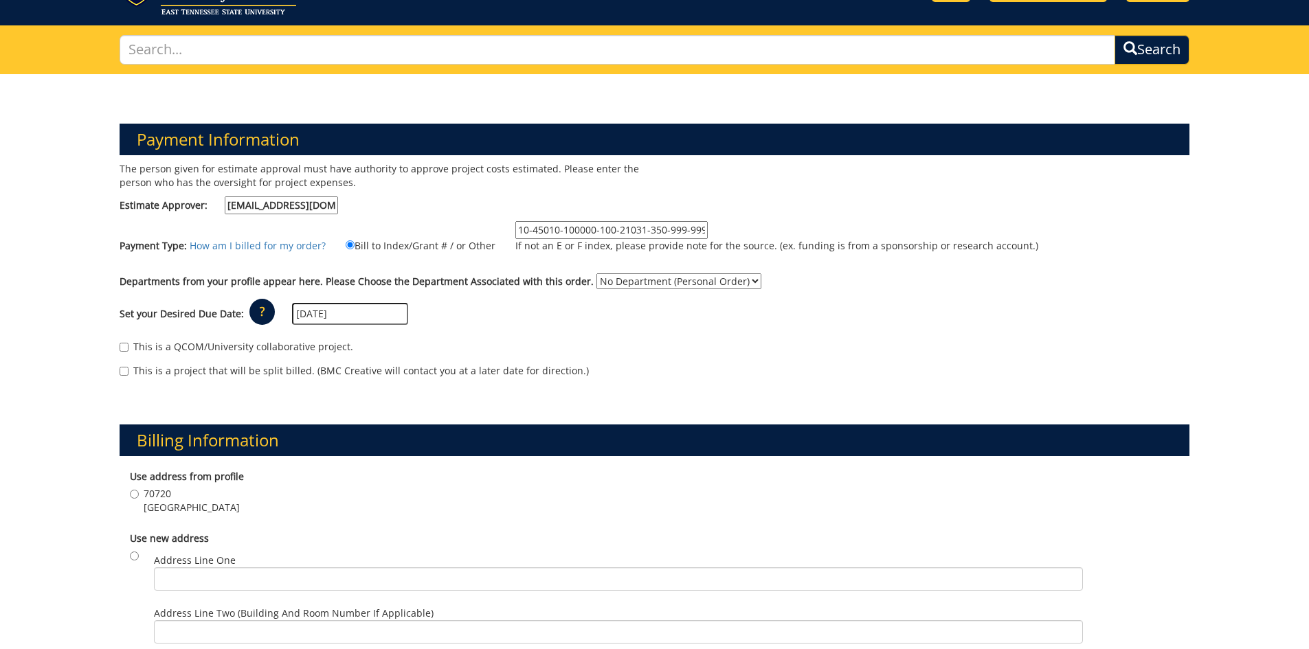
scroll to position [137, 0]
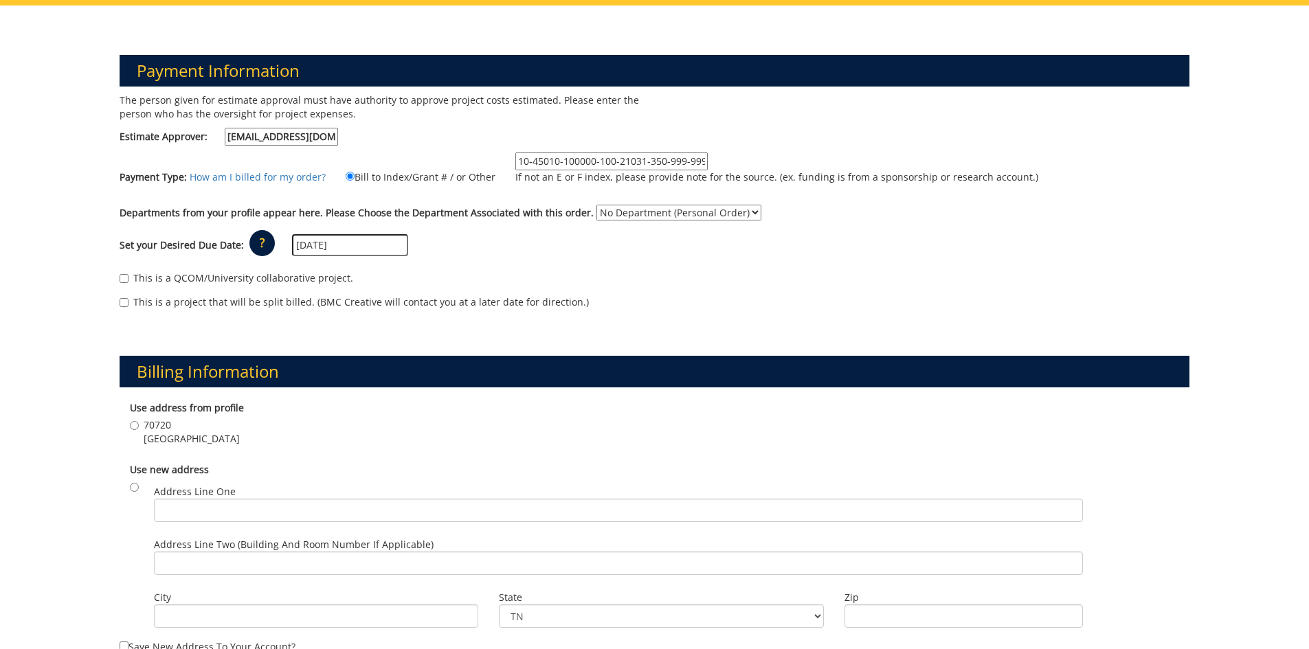
click at [151, 425] on span "70720" at bounding box center [192, 426] width 96 height 14
click at [139, 425] on input "70720 Johnson City , TN 37614" at bounding box center [134, 425] width 9 height 9
radio input "true"
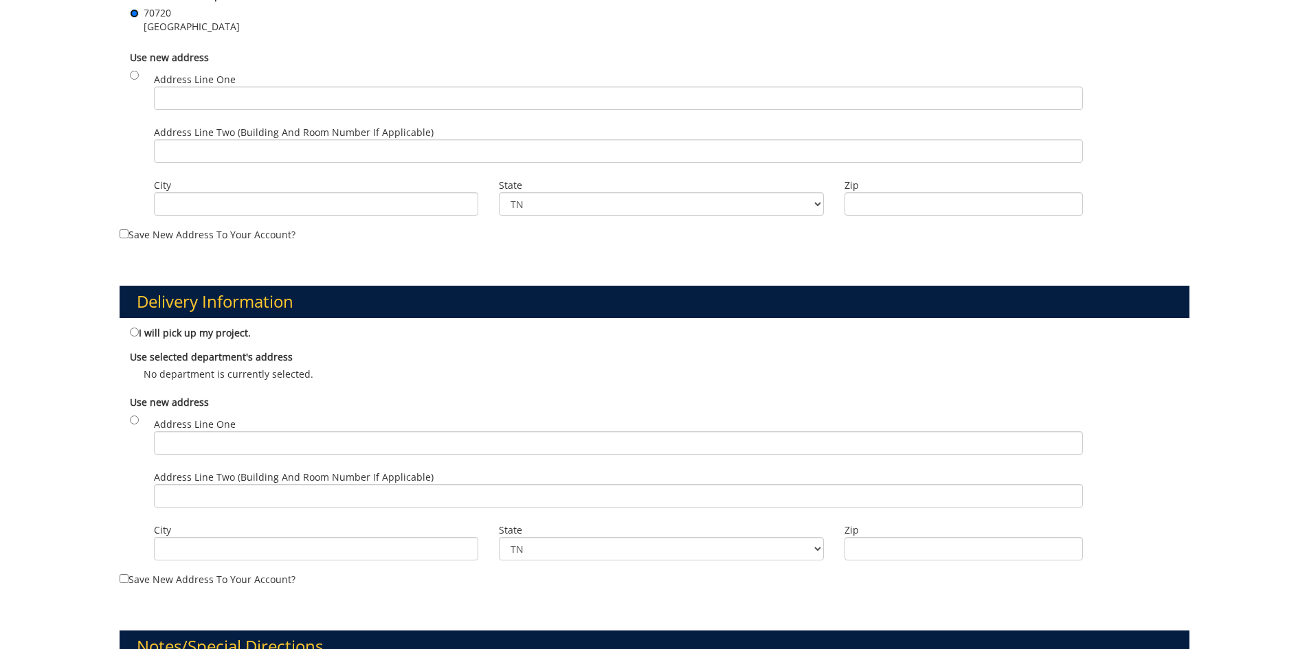
scroll to position [756, 0]
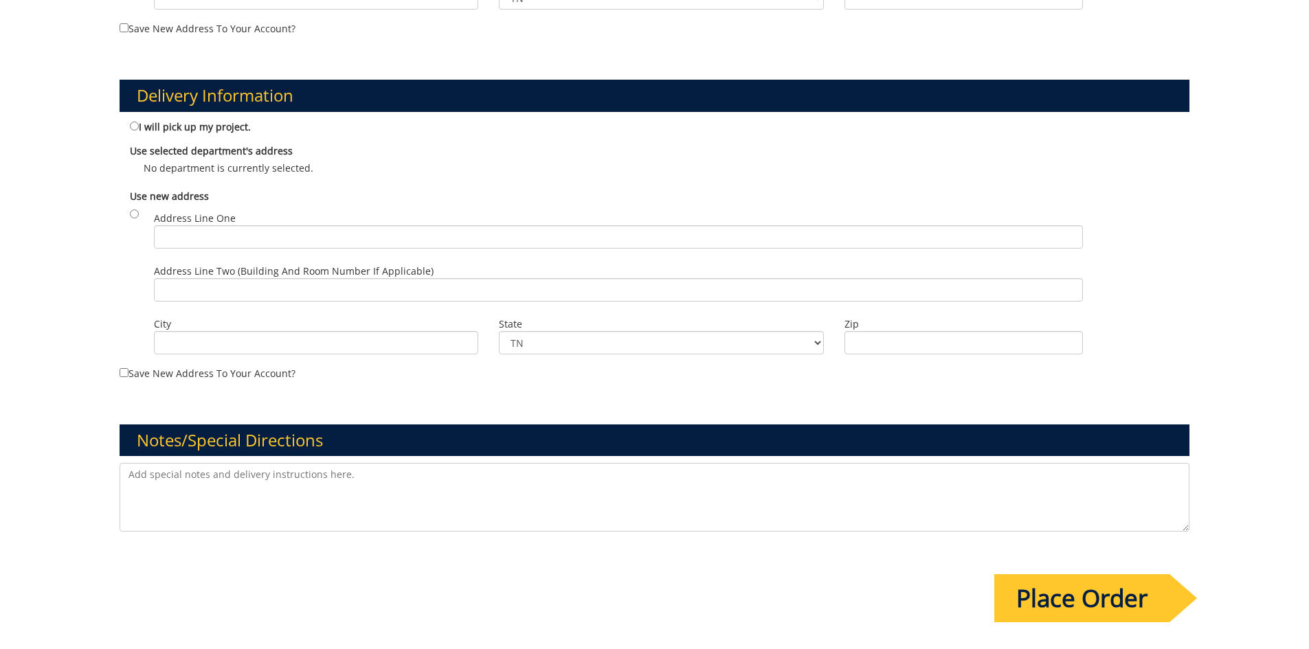
click at [1111, 605] on input "Place Order" at bounding box center [1081, 599] width 175 height 48
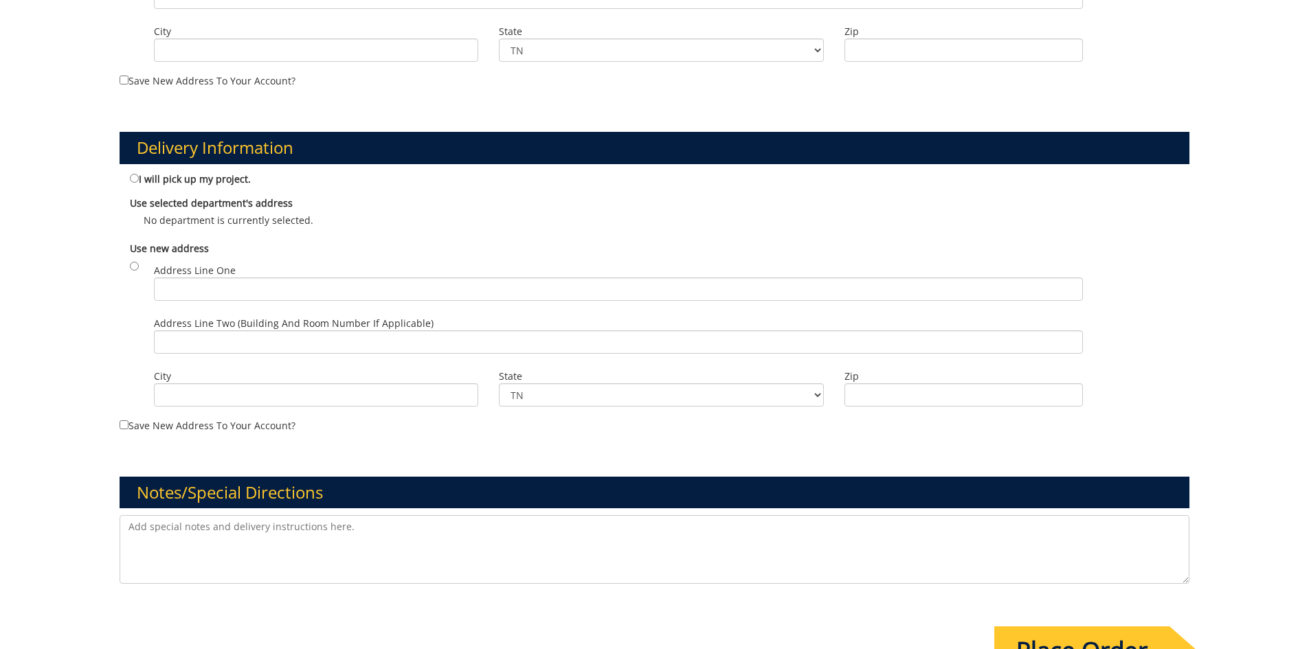
click at [173, 274] on label "Address Line One" at bounding box center [618, 282] width 929 height 37
click at [173, 278] on input "Address Line One" at bounding box center [618, 289] width 929 height 23
click at [132, 267] on input "radio" at bounding box center [134, 266] width 9 height 9
radio input "true"
click at [186, 287] on input "Address Line One" at bounding box center [618, 289] width 929 height 23
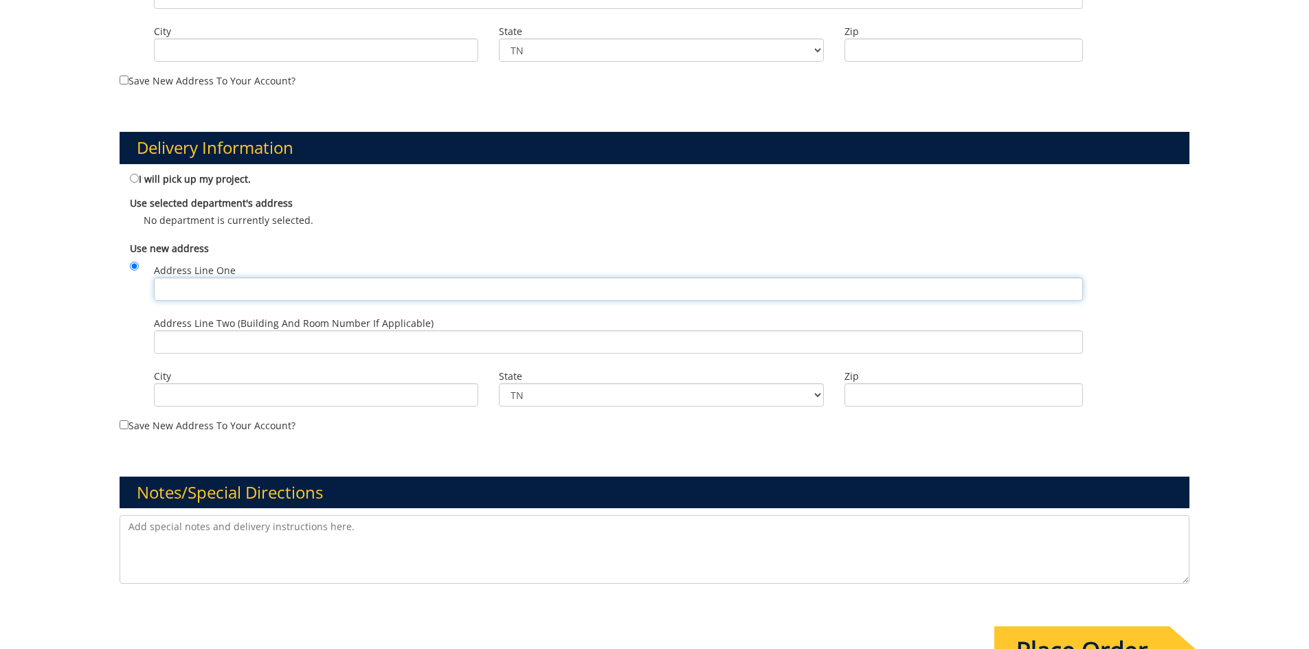
type input "2nd Floor, D.P. Culp Student Center | PO Box 70592"
click at [229, 394] on input "City" at bounding box center [316, 394] width 325 height 23
type input "Johnson City"
click at [939, 396] on input "Zip" at bounding box center [964, 394] width 238 height 23
type input "37614"
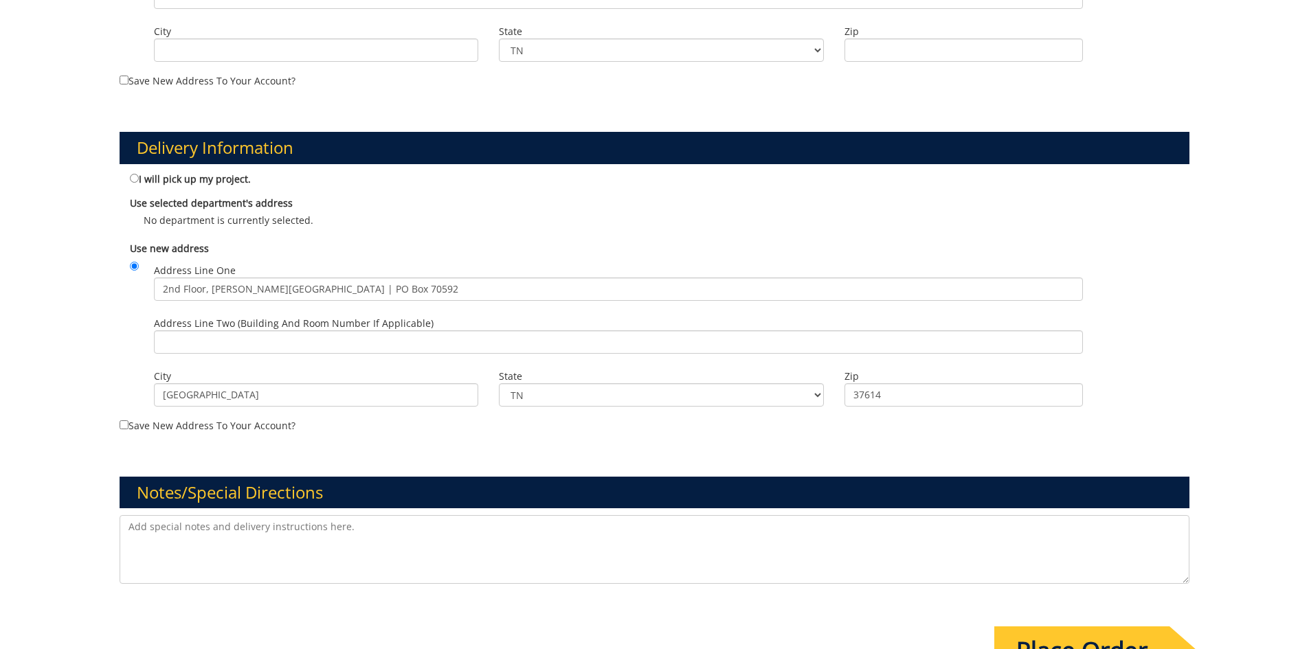
click at [1108, 635] on input "Place Order" at bounding box center [1081, 651] width 175 height 48
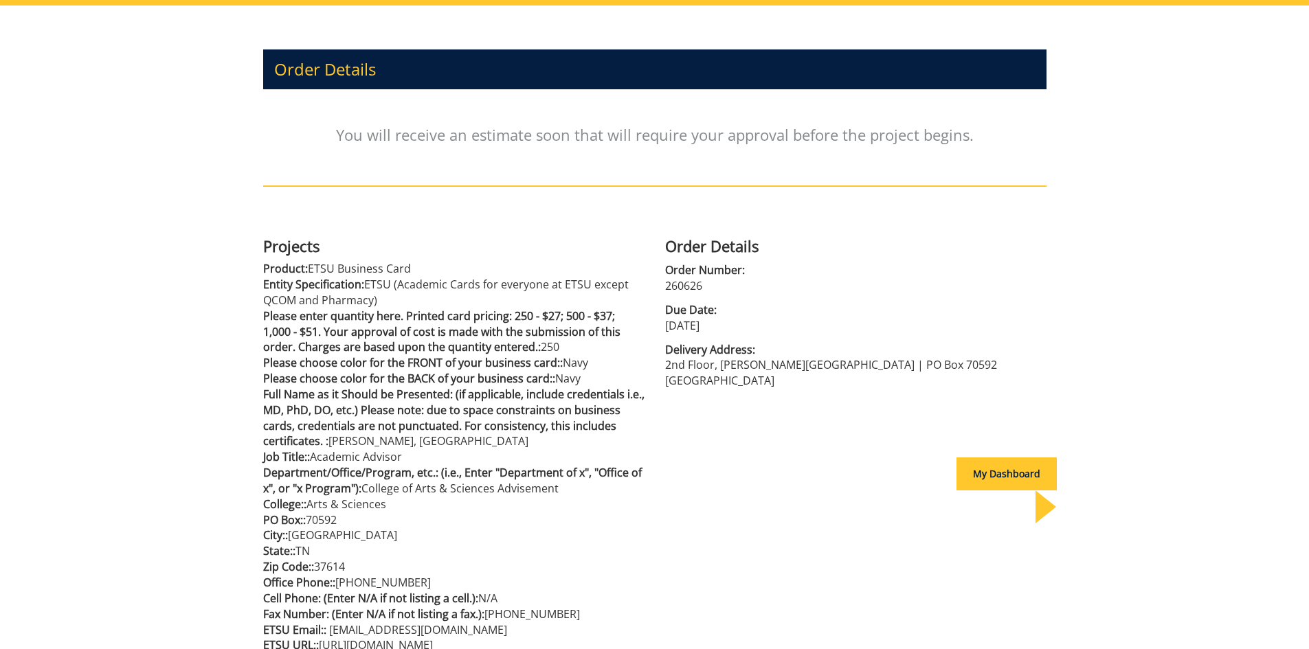
scroll to position [275, 0]
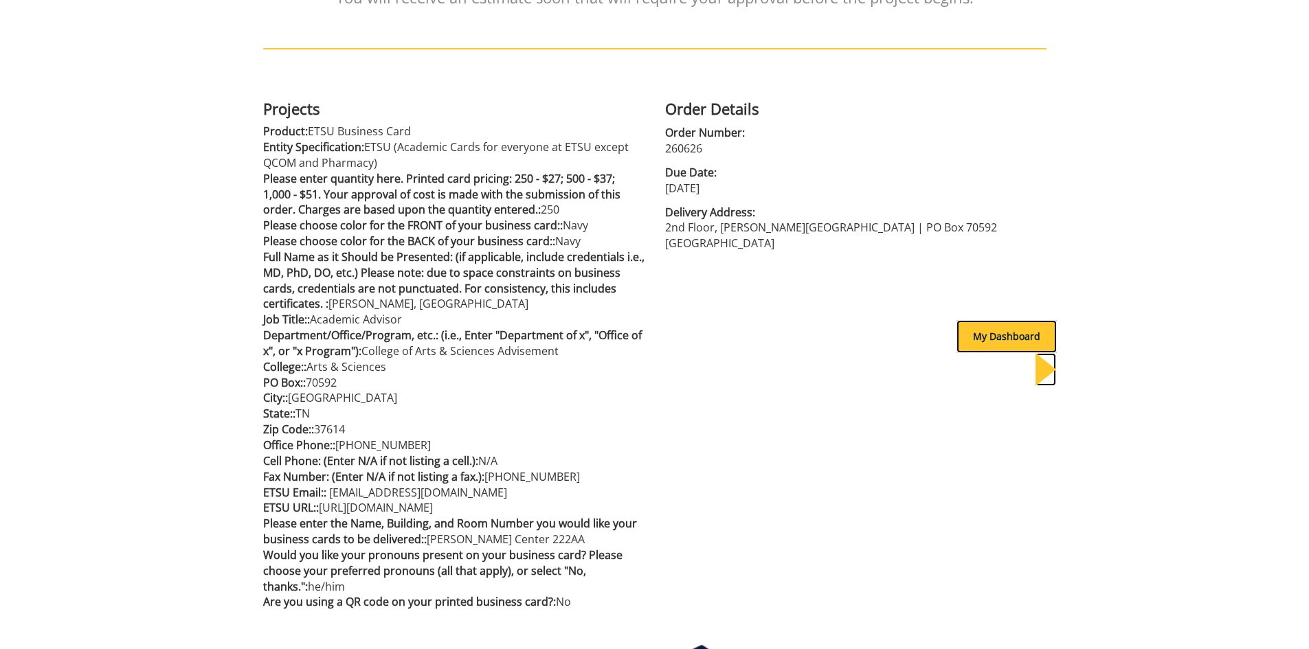
click at [1039, 353] on div at bounding box center [1046, 369] width 21 height 33
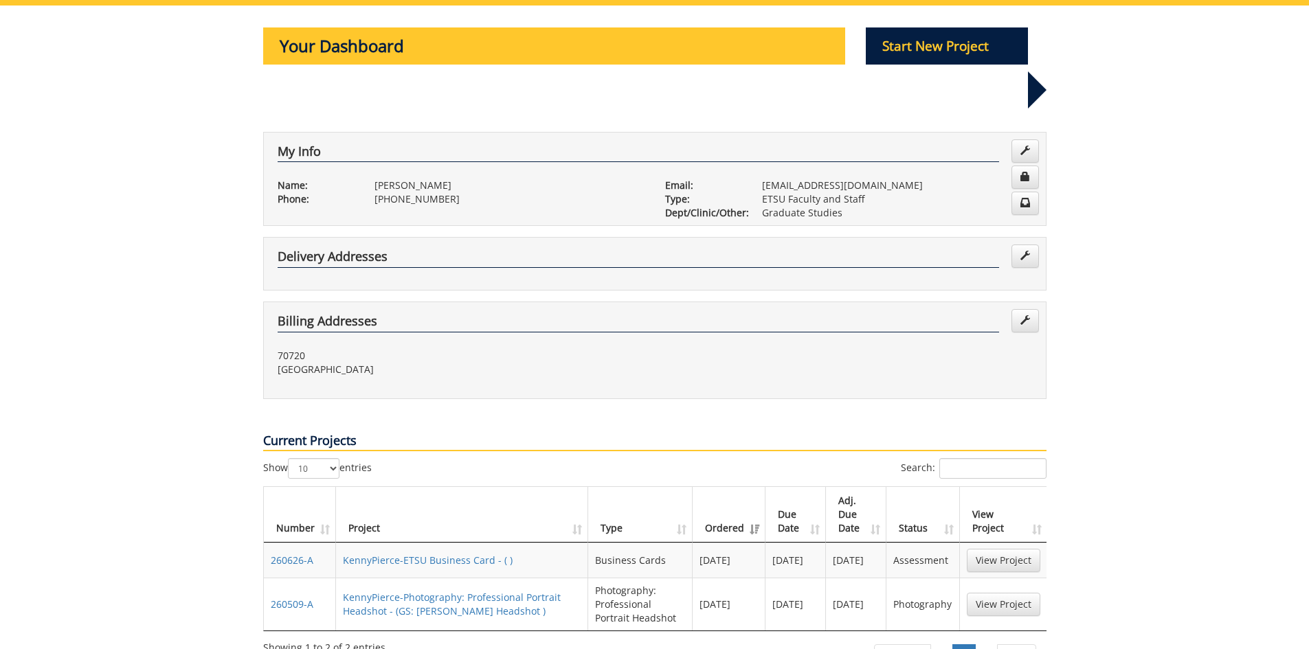
scroll to position [206, 0]
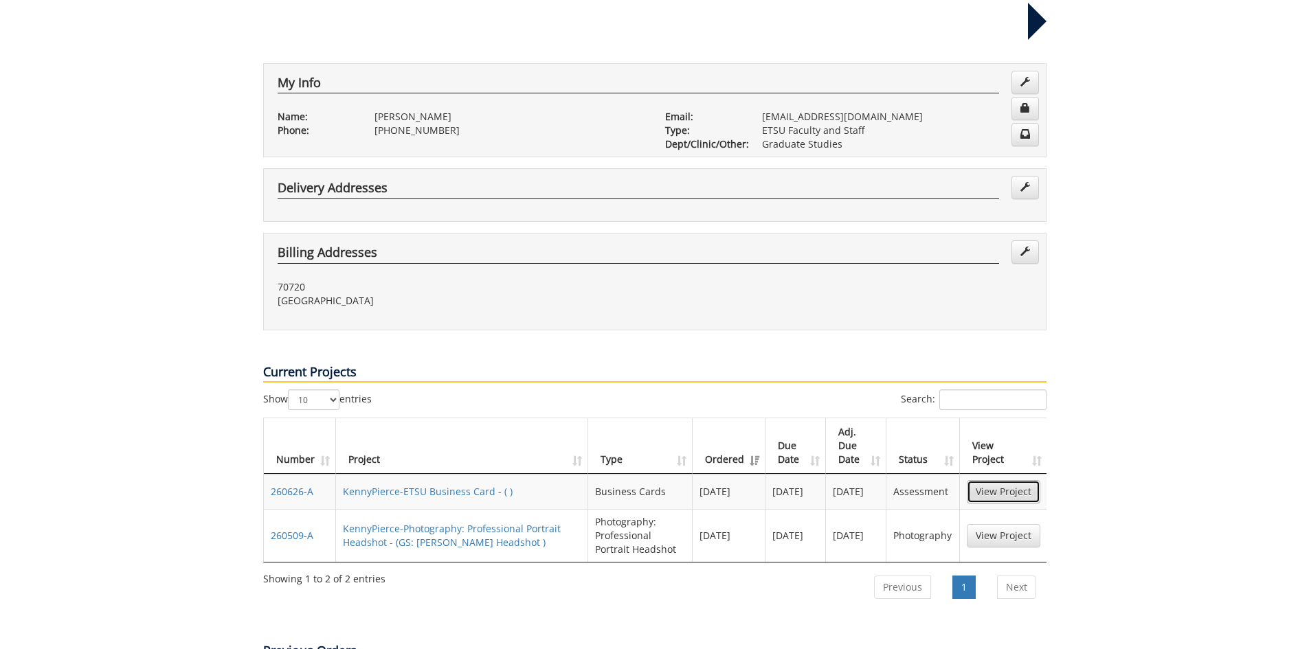
click at [1010, 480] on link "View Project" at bounding box center [1004, 491] width 74 height 23
